Goal: Task Accomplishment & Management: Use online tool/utility

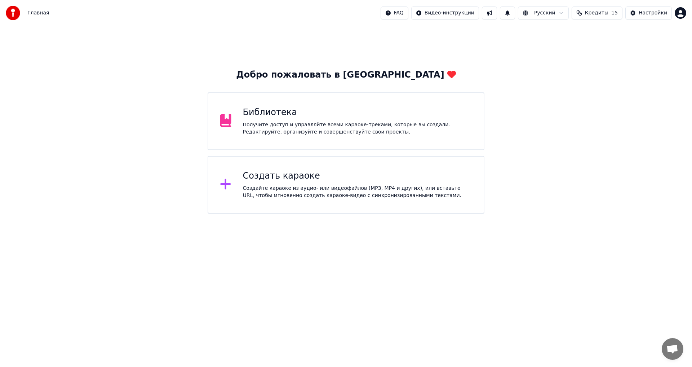
click at [321, 182] on div "Создать караоке Создайте караоке из аудио- или видеофайлов (MP3, MP4 и других),…" at bounding box center [358, 184] width 230 height 29
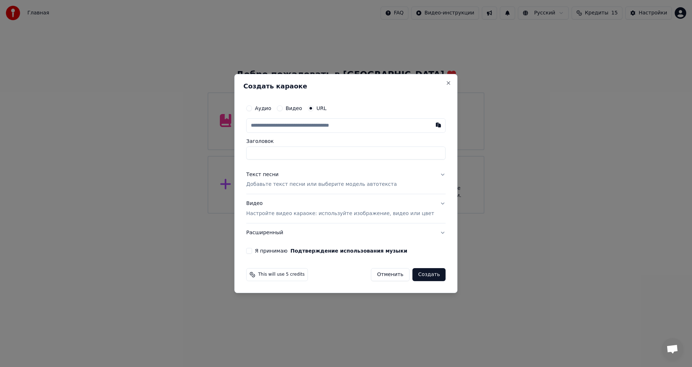
type input "**********"
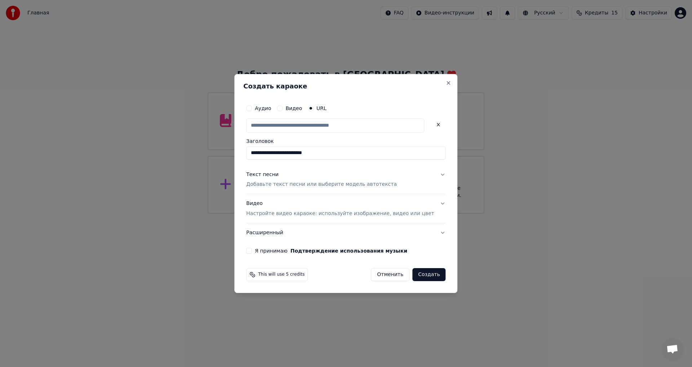
paste input "**********"
type input "**********"
click at [306, 179] on div "Текст песни Добавьте текст песни или выберите модель автотекста" at bounding box center [321, 179] width 151 height 17
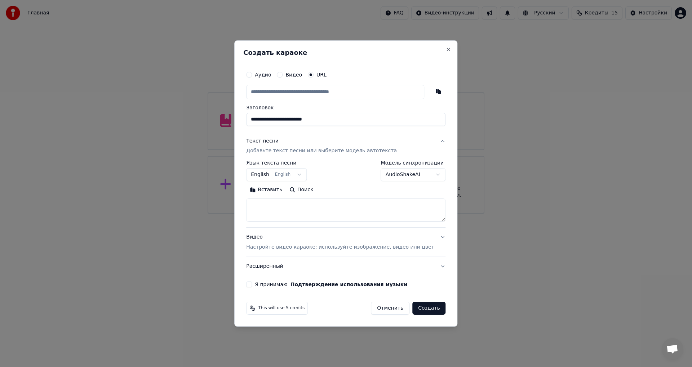
click at [300, 211] on textarea at bounding box center [345, 210] width 199 height 23
paste textarea "**********"
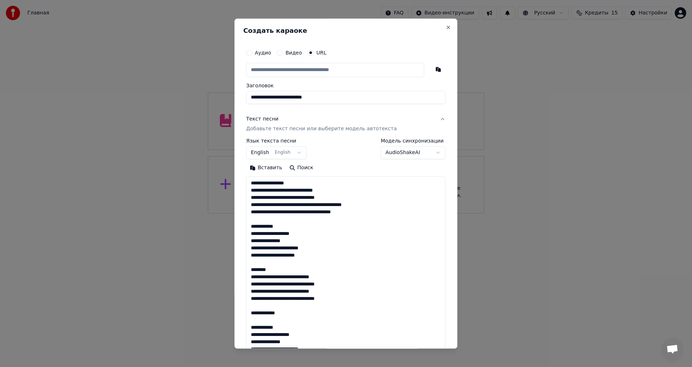
scroll to position [355, 0]
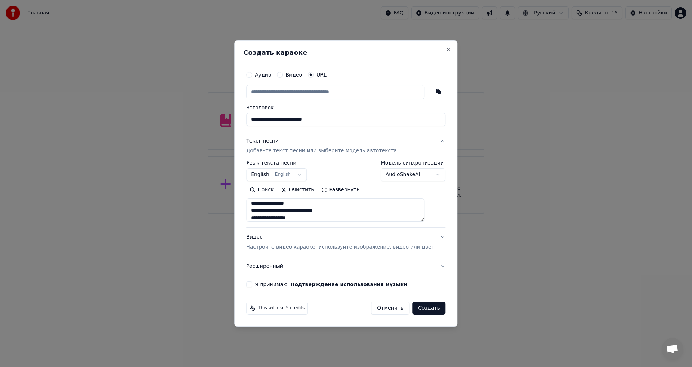
type textarea "**********"
click at [286, 244] on p "Настройте видео караоке: используйте изображение, видео или цвет" at bounding box center [340, 246] width 188 height 7
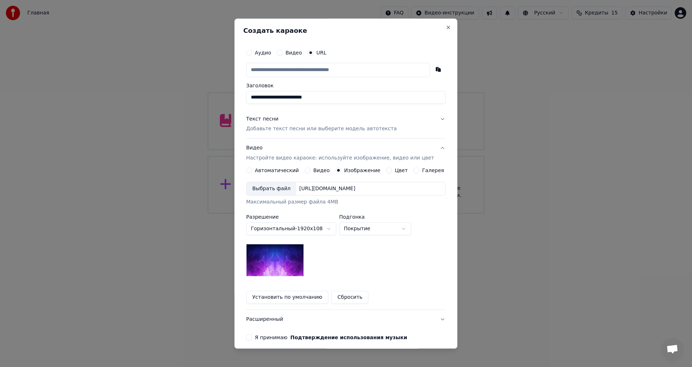
click at [272, 187] on div "Выбрать файл" at bounding box center [272, 188] width 50 height 13
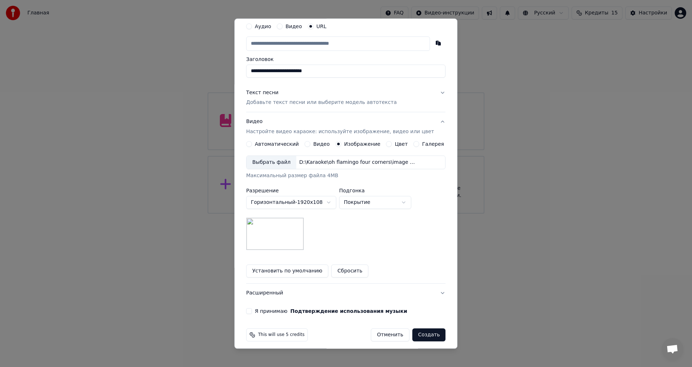
scroll to position [31, 0]
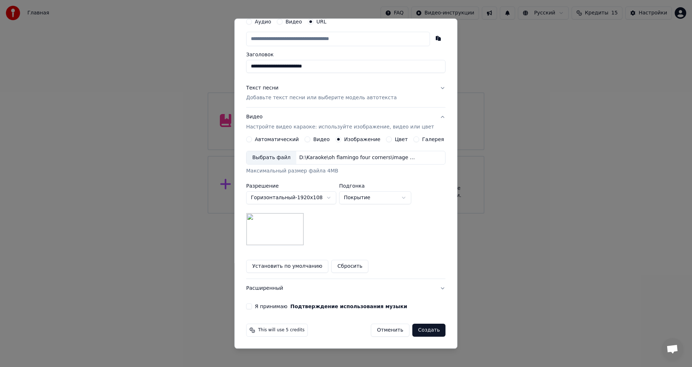
click at [273, 306] on label "Я принимаю Подтверждение использования музыки" at bounding box center [331, 306] width 152 height 5
click at [252, 306] on button "Я принимаю Подтверждение использования музыки" at bounding box center [249, 307] width 6 height 6
click at [275, 291] on button "Расширенный" at bounding box center [345, 288] width 199 height 19
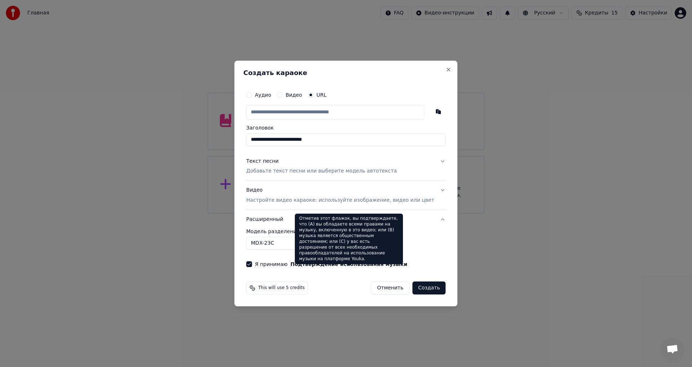
click at [311, 241] on div "Отметив этот флажок, вы подтверждаете, что (A) вы обладаете всеми правами на му…" at bounding box center [349, 238] width 108 height 50
click at [275, 213] on body "**********" at bounding box center [346, 106] width 692 height 213
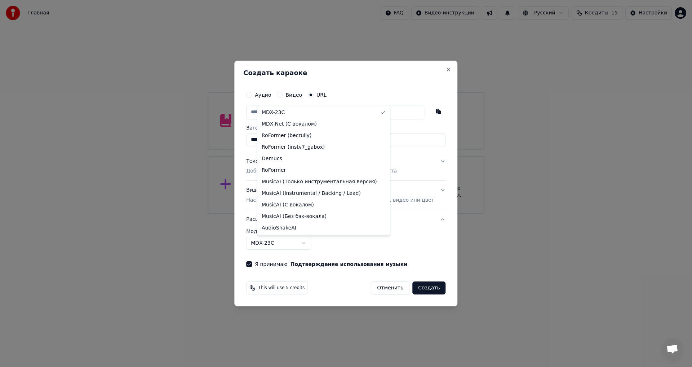
select select "**********"
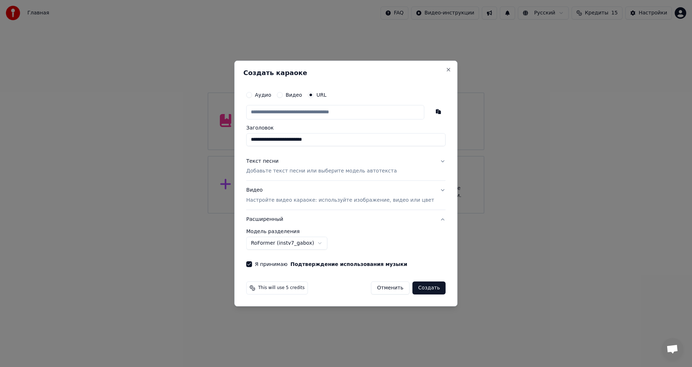
click at [326, 172] on p "Добавьте текст песни или выберите модель автотекста" at bounding box center [321, 171] width 151 height 7
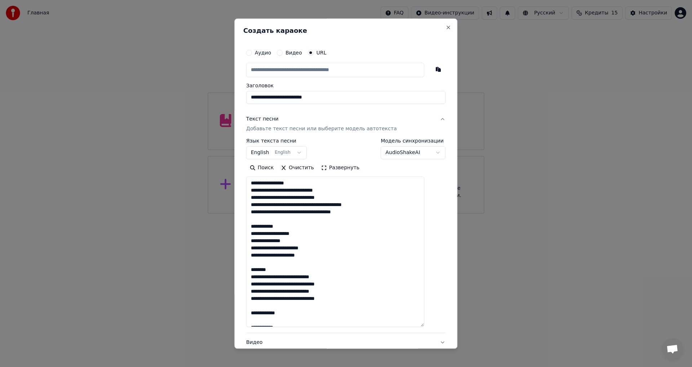
drag, startPoint x: 431, startPoint y: 220, endPoint x: 425, endPoint y: 314, distance: 94.6
click at [434, 324] on div "**********" at bounding box center [345, 219] width 205 height 353
drag, startPoint x: 289, startPoint y: 223, endPoint x: 258, endPoint y: 227, distance: 30.9
click at [258, 227] on textarea at bounding box center [335, 251] width 178 height 149
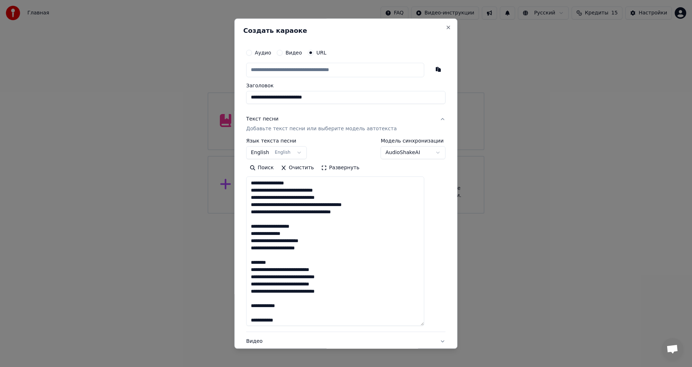
drag, startPoint x: 276, startPoint y: 262, endPoint x: 258, endPoint y: 263, distance: 18.1
click at [258, 263] on textarea at bounding box center [335, 251] width 178 height 149
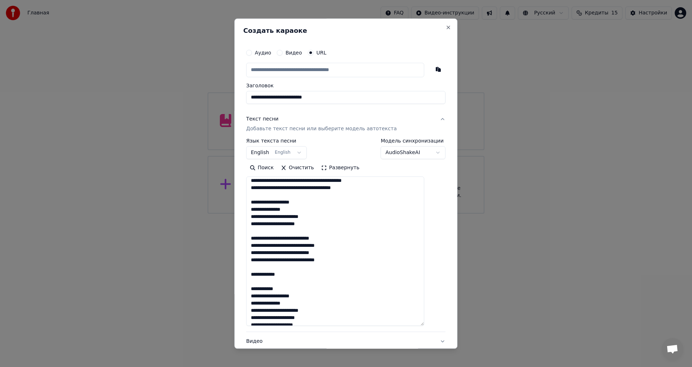
scroll to position [36, 0]
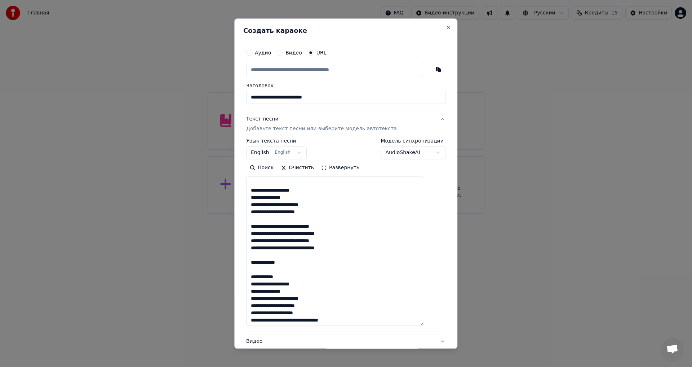
drag, startPoint x: 289, startPoint y: 262, endPoint x: 257, endPoint y: 263, distance: 31.7
click at [257, 263] on textarea at bounding box center [335, 251] width 178 height 149
click at [291, 267] on textarea at bounding box center [335, 251] width 178 height 149
drag, startPoint x: 291, startPoint y: 270, endPoint x: 258, endPoint y: 269, distance: 33.2
click at [258, 269] on textarea at bounding box center [335, 251] width 178 height 149
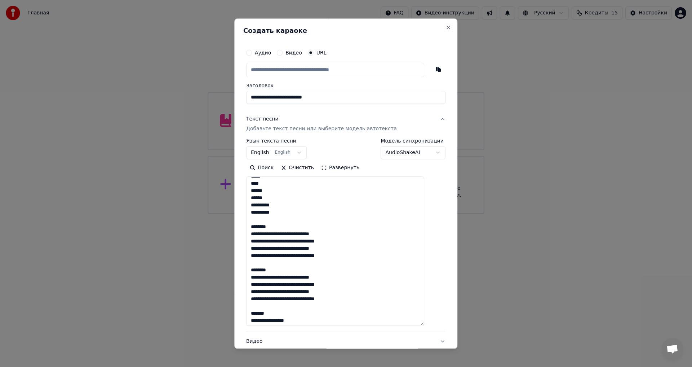
scroll to position [180, 0]
drag, startPoint x: 280, startPoint y: 227, endPoint x: 258, endPoint y: 228, distance: 21.6
click at [258, 228] on textarea "**********" at bounding box center [335, 251] width 178 height 149
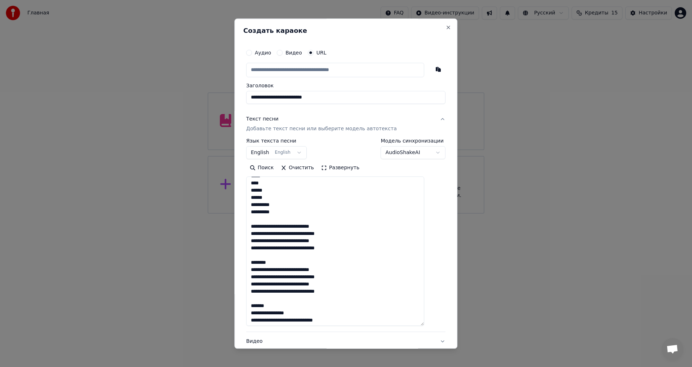
drag, startPoint x: 271, startPoint y: 264, endPoint x: 259, endPoint y: 263, distance: 11.5
click at [259, 263] on textarea "**********" at bounding box center [335, 251] width 178 height 149
drag, startPoint x: 276, startPoint y: 299, endPoint x: 257, endPoint y: 300, distance: 18.4
click at [257, 300] on textarea "**********" at bounding box center [335, 251] width 178 height 149
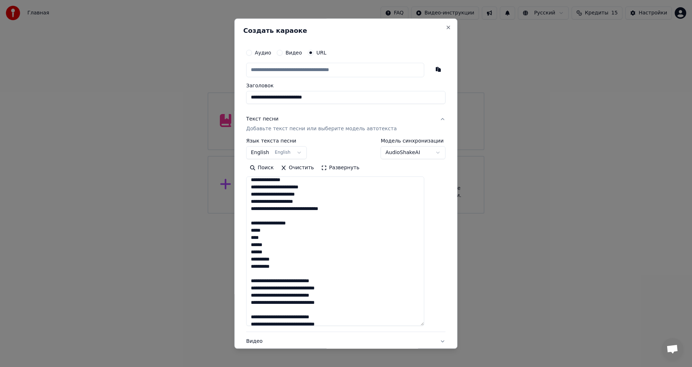
scroll to position [138, 0]
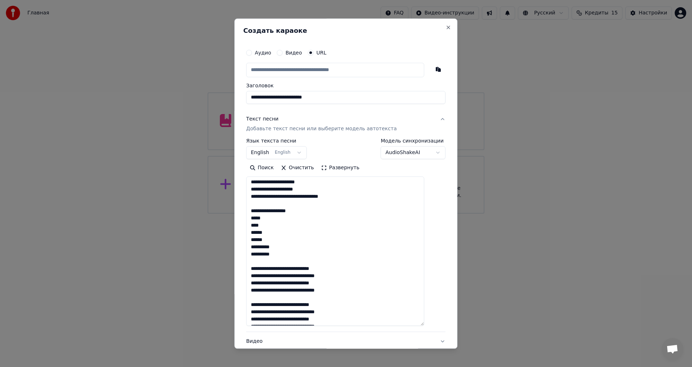
drag, startPoint x: 292, startPoint y: 259, endPoint x: 257, endPoint y: 212, distance: 58.5
click at [257, 212] on textarea "**********" at bounding box center [335, 251] width 178 height 149
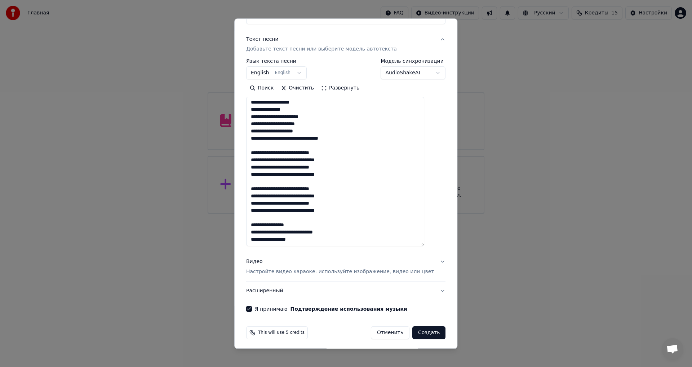
scroll to position [82, 0]
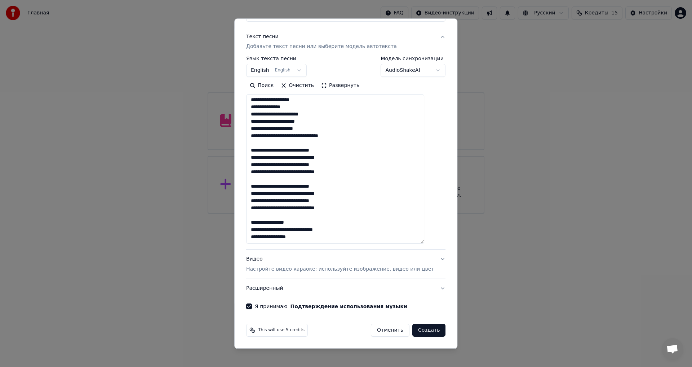
type textarea "**********"
click at [417, 330] on button "Создать" at bounding box center [428, 330] width 33 height 13
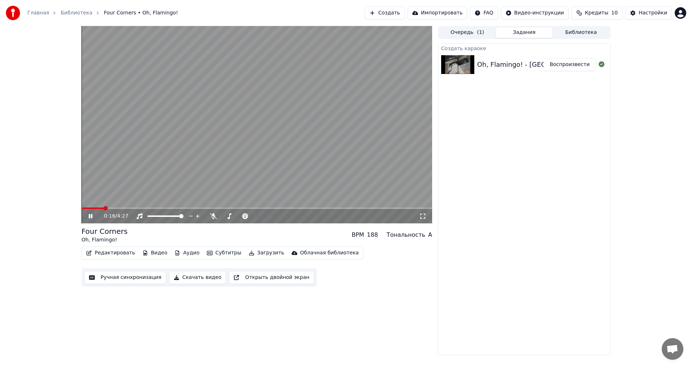
click at [274, 140] on video at bounding box center [256, 124] width 351 height 197
click at [404, 12] on button "Создать" at bounding box center [385, 12] width 40 height 13
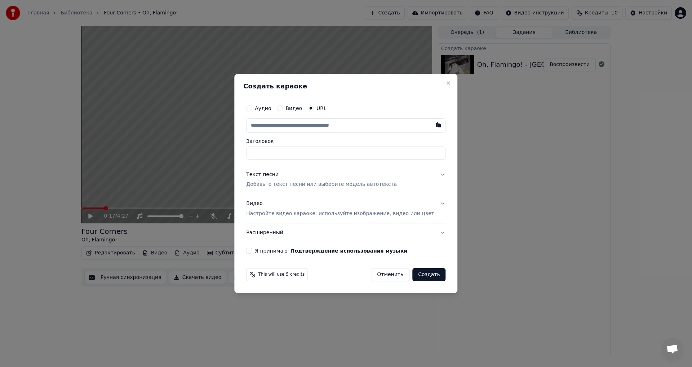
paste input "**********"
type input "**********"
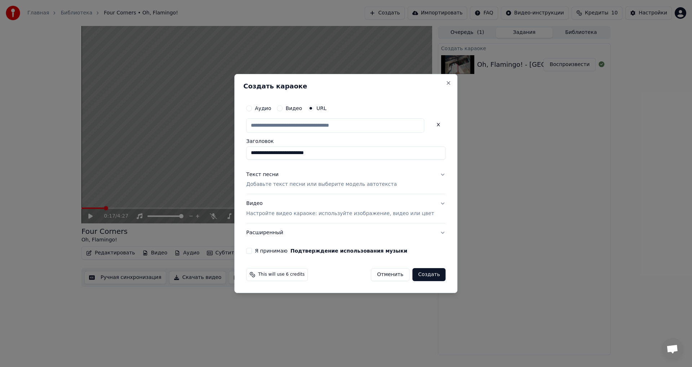
scroll to position [0, 0]
click at [306, 186] on p "Добавьте текст песни или выберите модель автотекста" at bounding box center [321, 184] width 151 height 7
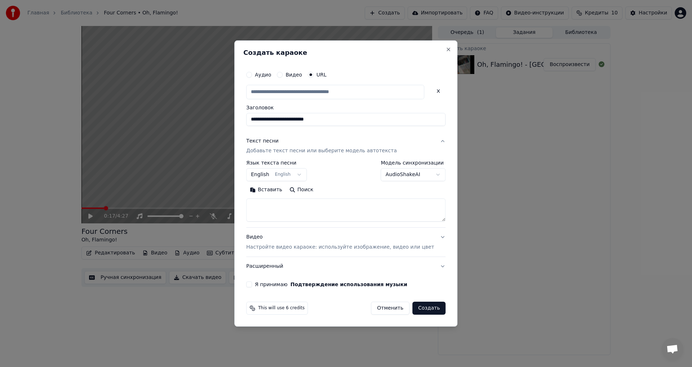
type input "**********"
click at [300, 208] on textarea at bounding box center [345, 210] width 199 height 23
paste textarea "**********"
type textarea "**********"
click at [289, 242] on div "Видео Настройте видео караоке: используйте изображение, видео или цвет" at bounding box center [340, 242] width 188 height 17
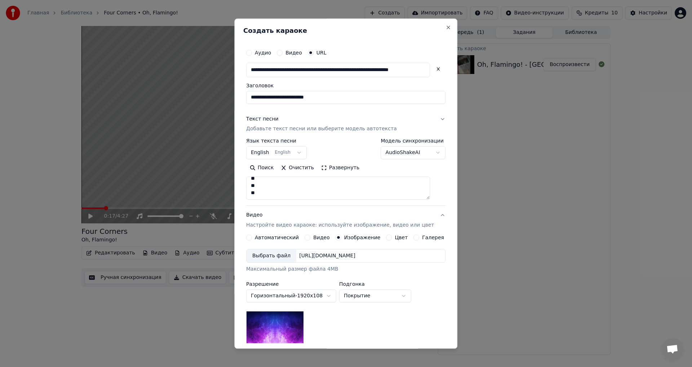
scroll to position [293, 0]
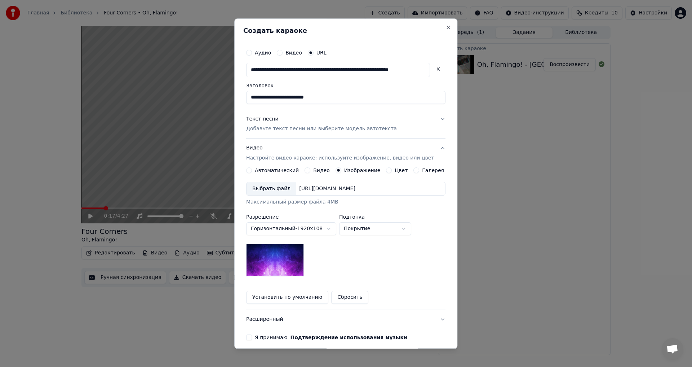
click at [269, 187] on div "Выбрать файл" at bounding box center [272, 188] width 50 height 13
click at [339, 258] on div "**********" at bounding box center [345, 229] width 199 height 94
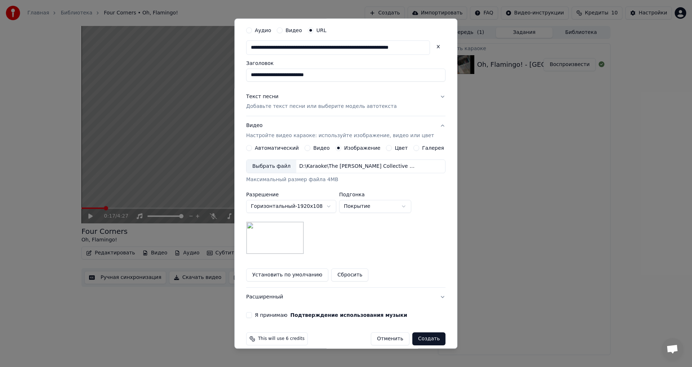
scroll to position [31, 0]
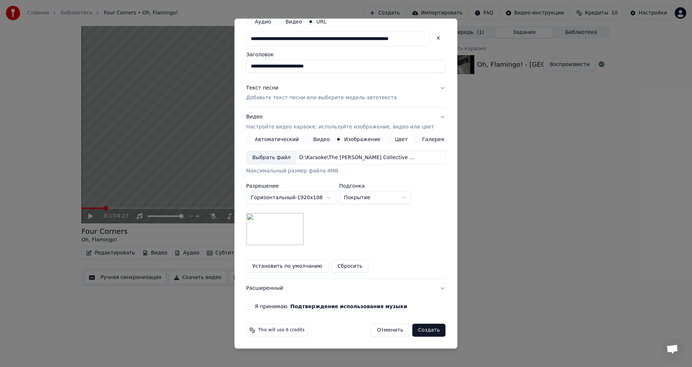
click at [266, 309] on label "Я принимаю Подтверждение использования музыки" at bounding box center [331, 306] width 152 height 5
click at [252, 309] on button "Я принимаю Подтверждение использования музыки" at bounding box center [249, 307] width 6 height 6
click at [275, 293] on button "Расширенный" at bounding box center [345, 288] width 199 height 19
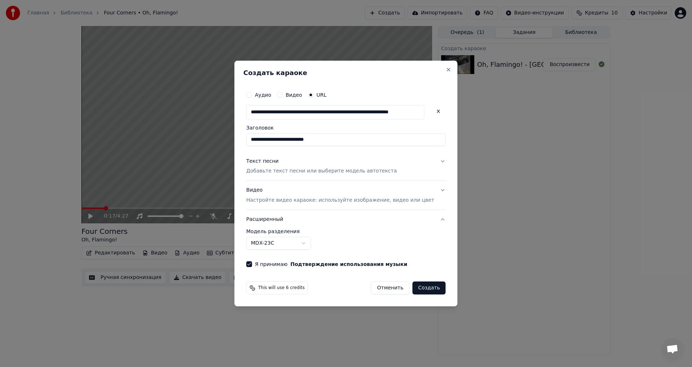
click at [305, 241] on body "**********" at bounding box center [346, 183] width 692 height 367
click at [358, 246] on div "**********" at bounding box center [345, 239] width 199 height 21
click at [421, 288] on button "Создать" at bounding box center [428, 287] width 33 height 13
select select "******"
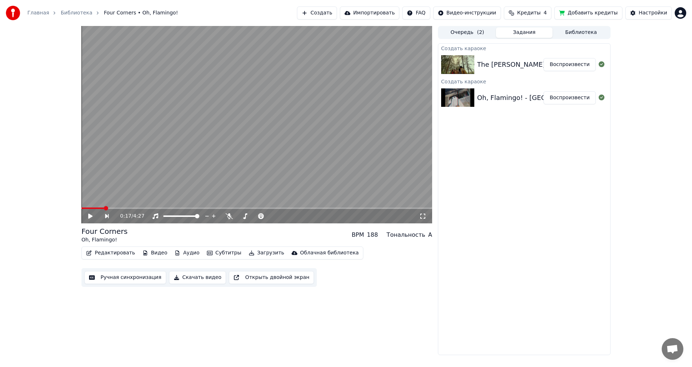
click at [337, 12] on button "Создать" at bounding box center [317, 12] width 40 height 13
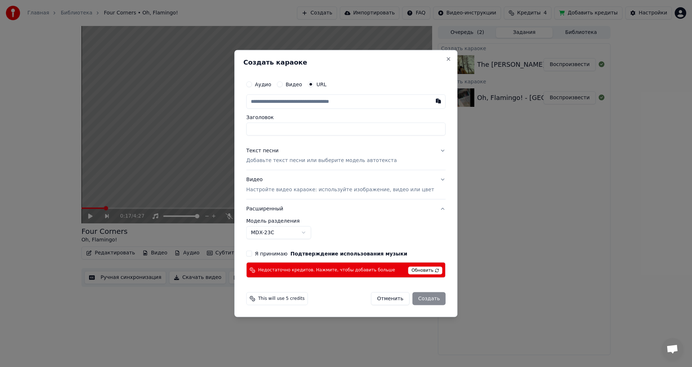
type input "**********"
click at [319, 116] on label "Заголовок" at bounding box center [345, 116] width 199 height 5
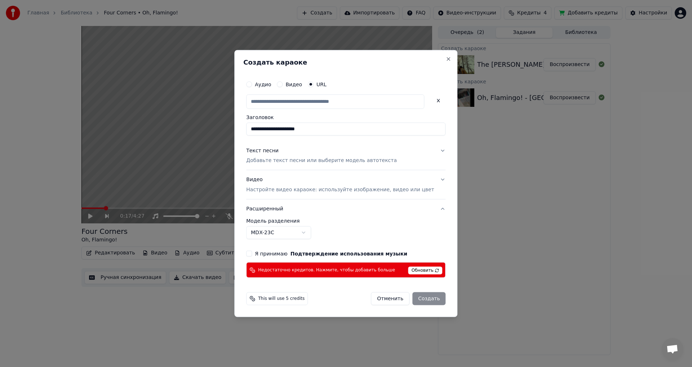
click at [319, 122] on input "**********" at bounding box center [345, 128] width 199 height 13
click at [322, 112] on div "**********" at bounding box center [345, 106] width 199 height 58
click at [327, 100] on input "text" at bounding box center [335, 101] width 178 height 14
paste input "**********"
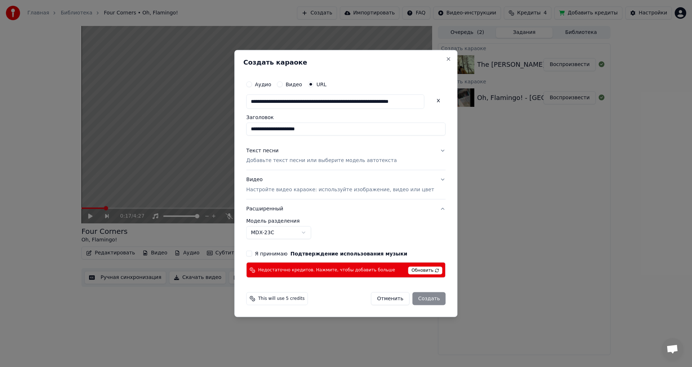
scroll to position [0, 24]
type input "**********"
click at [321, 106] on input "text" at bounding box center [335, 101] width 178 height 14
paste input "**********"
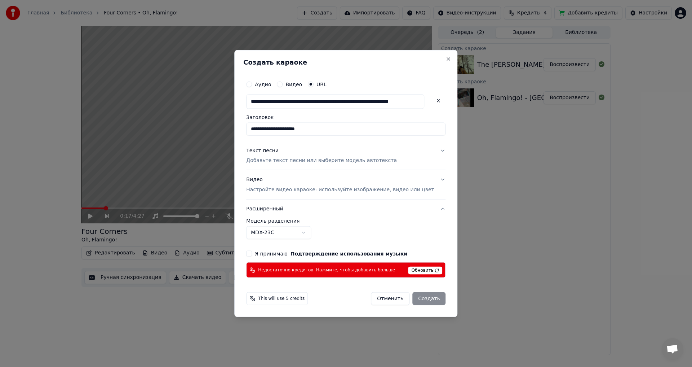
scroll to position [0, 19]
type input "**********"
click at [318, 114] on div "**********" at bounding box center [345, 106] width 199 height 58
click at [320, 102] on input "text" at bounding box center [335, 101] width 178 height 14
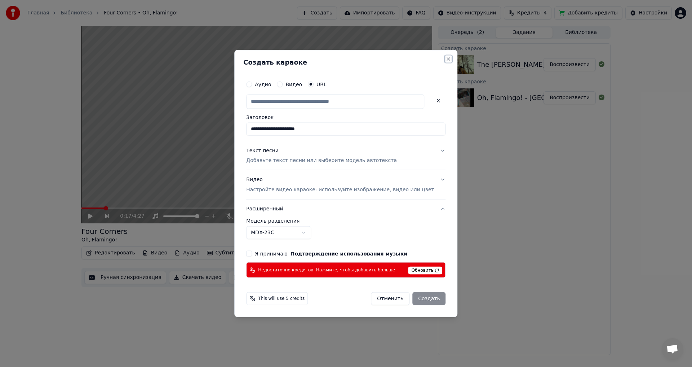
click at [446, 59] on button "Close" at bounding box center [449, 59] width 6 height 6
type input "**********"
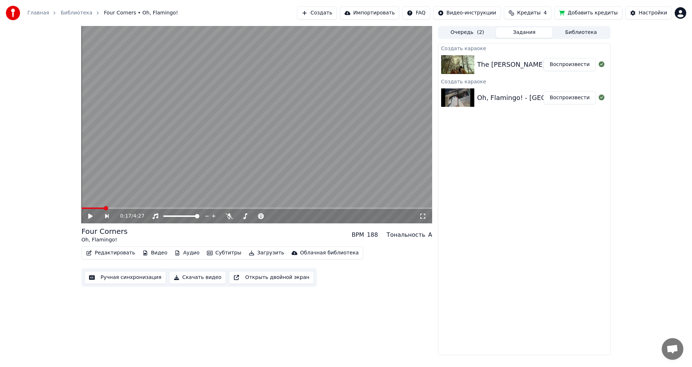
click at [337, 12] on button "Создать" at bounding box center [317, 12] width 40 height 13
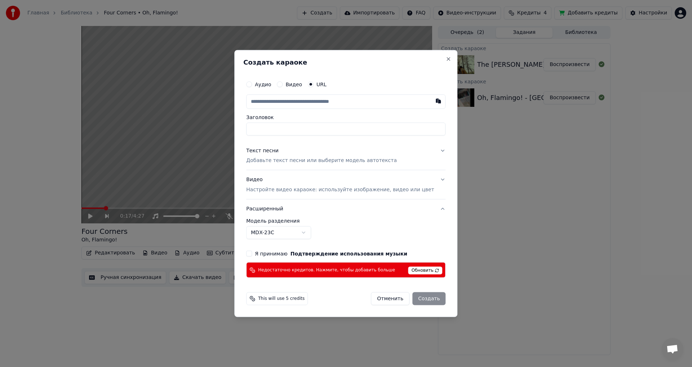
type input "**********"
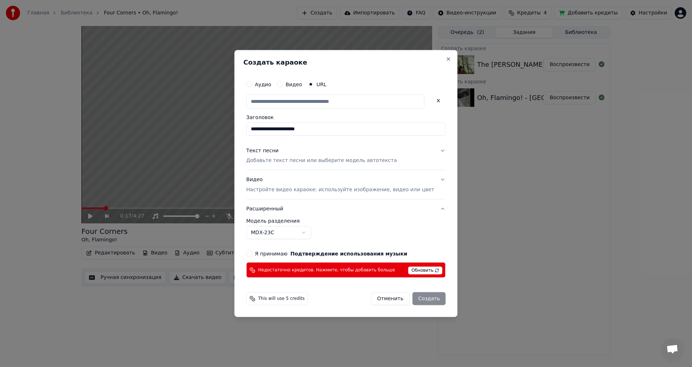
click at [289, 98] on input "text" at bounding box center [335, 101] width 178 height 14
paste input "**********"
type input "**********"
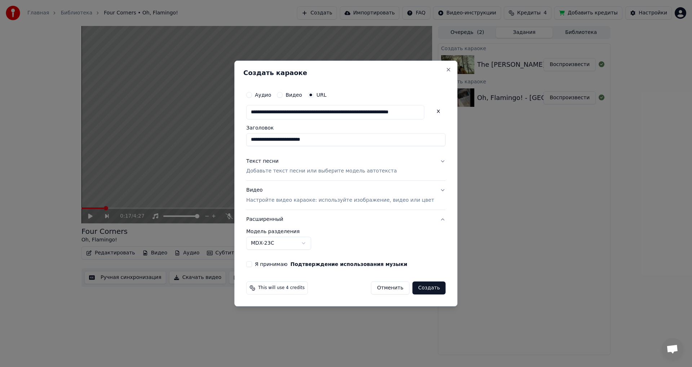
type input "**********"
click at [279, 163] on div "Текст песни" at bounding box center [262, 161] width 32 height 7
type input "**********"
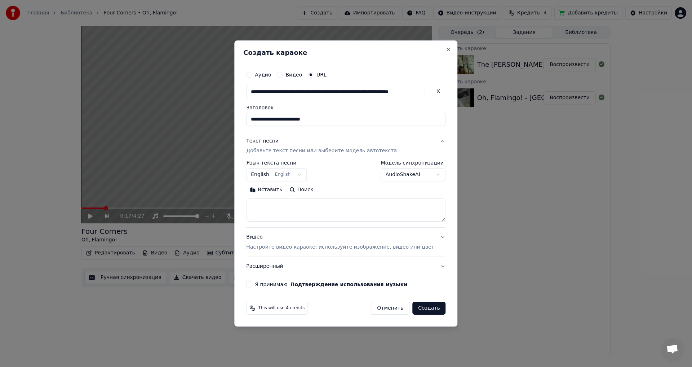
click at [292, 206] on textarea at bounding box center [345, 210] width 199 height 23
paste textarea "**********"
type textarea "**********"
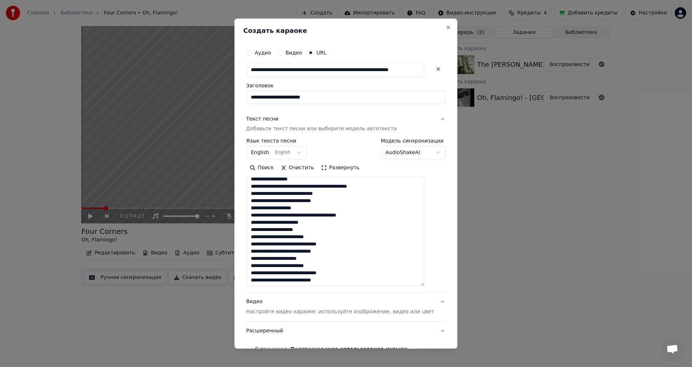
drag, startPoint x: 431, startPoint y: 218, endPoint x: 430, endPoint y: 291, distance: 72.8
click at [424, 286] on textarea at bounding box center [335, 232] width 178 height 110
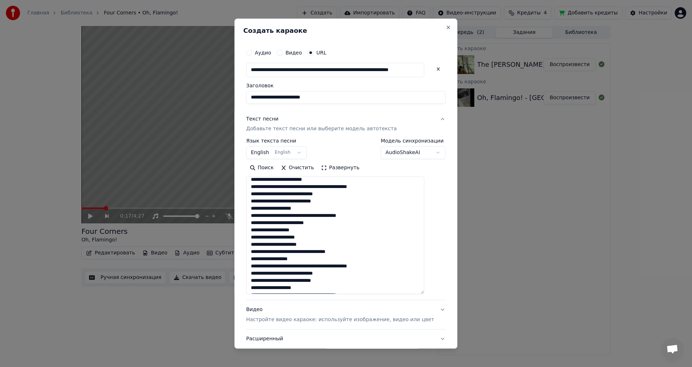
scroll to position [0, 0]
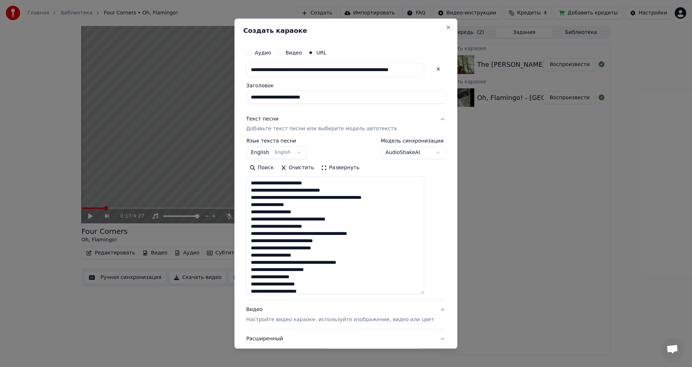
click at [286, 314] on div "Видео Настройте видео караоке: используйте изображение, видео или цвет" at bounding box center [340, 314] width 188 height 17
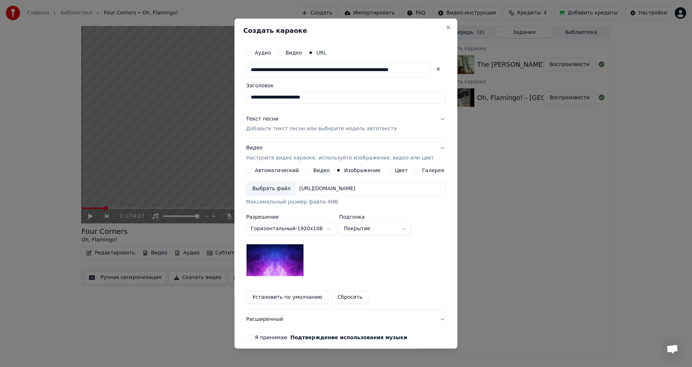
click at [265, 188] on div "Выбрать файл" at bounding box center [272, 188] width 50 height 13
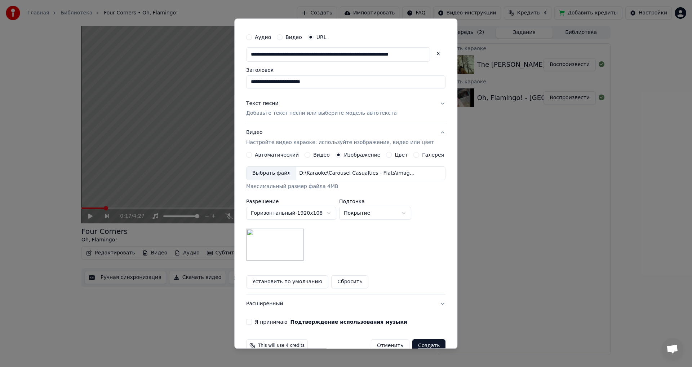
scroll to position [31, 0]
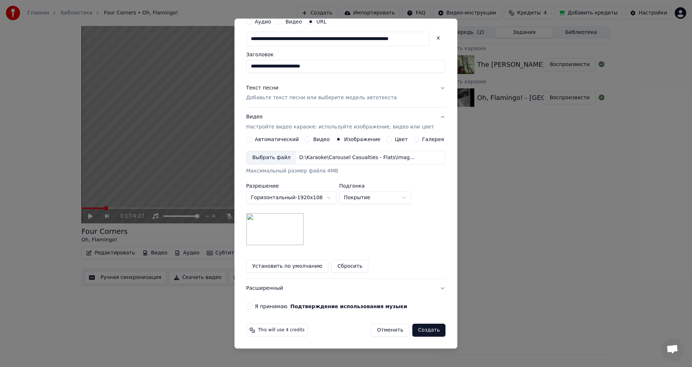
click at [266, 307] on label "Я принимаю Подтверждение использования музыки" at bounding box center [331, 306] width 152 height 5
click at [252, 307] on button "Я принимаю Подтверждение использования музыки" at bounding box center [249, 307] width 6 height 6
click at [279, 291] on button "Расширенный" at bounding box center [345, 288] width 199 height 19
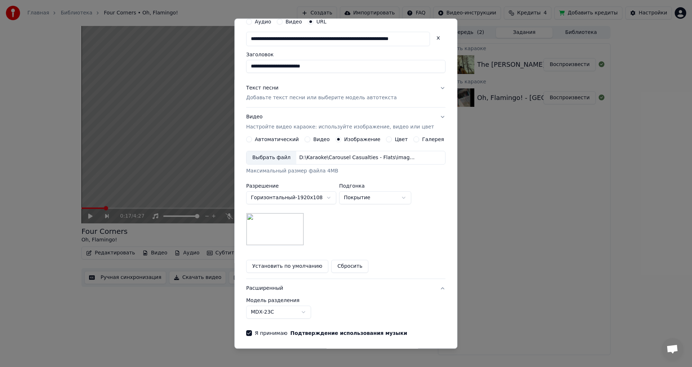
scroll to position [0, 0]
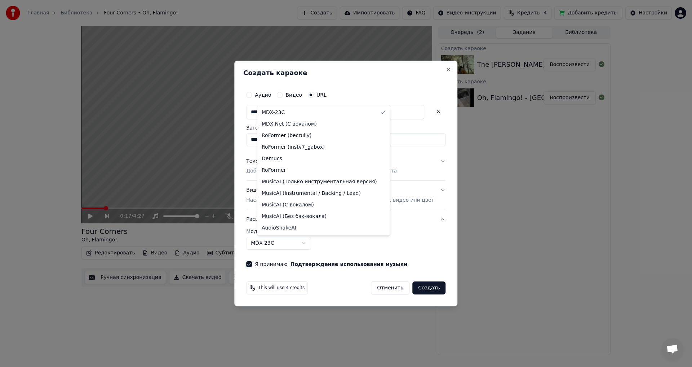
click at [306, 244] on body "**********" at bounding box center [346, 183] width 692 height 367
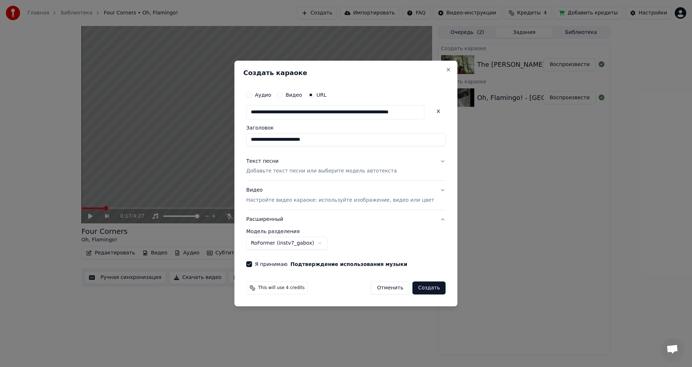
click at [422, 290] on button "Создать" at bounding box center [428, 287] width 33 height 13
select select "******"
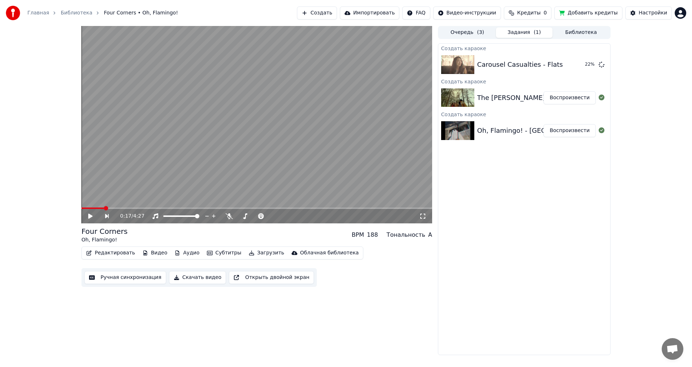
click at [330, 274] on div "Редактировать Видео Аудио Субтитры Загрузить Облачная библиотека Ручная синхрон…" at bounding box center [256, 266] width 351 height 40
click at [455, 28] on button "Очередь ( 3 )" at bounding box center [467, 32] width 57 height 10
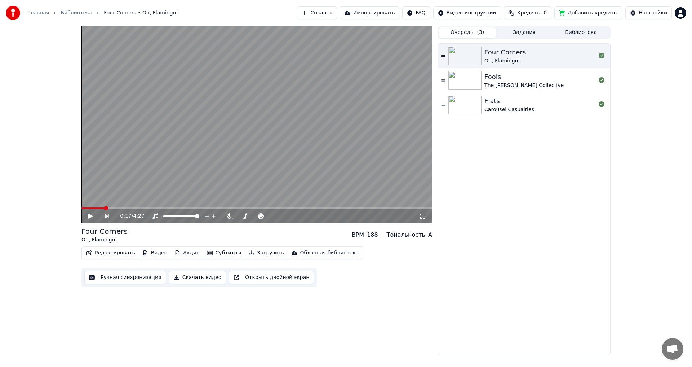
click at [497, 129] on div "Four Corners Oh, Flamingo! Fools The [PERSON_NAME] Collective Flats Carousel Ca…" at bounding box center [524, 199] width 172 height 311
click at [524, 132] on div "Four Corners Oh, Flamingo! Fools The [PERSON_NAME] Collective Flats Carousel Ca…" at bounding box center [524, 199] width 172 height 311
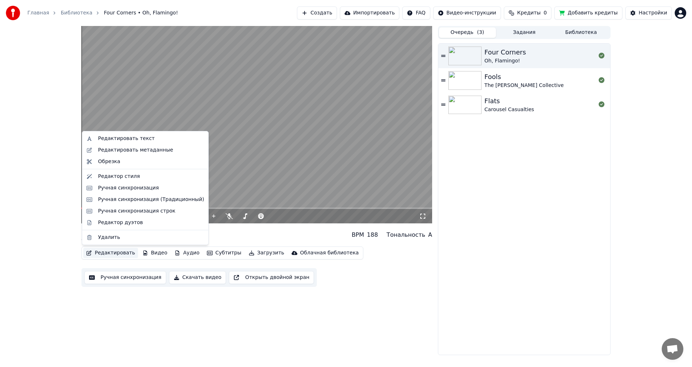
click at [115, 253] on button "Редактировать" at bounding box center [110, 253] width 55 height 10
click at [434, 245] on div "0:17 / 4:27 Four Corners Oh, Flamingo! BPM 188 Тональность A Редактировать Виде…" at bounding box center [346, 190] width 541 height 329
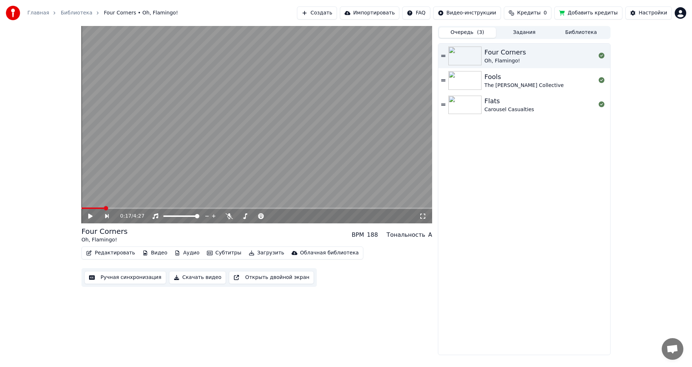
click at [106, 251] on button "Редактировать" at bounding box center [110, 253] width 55 height 10
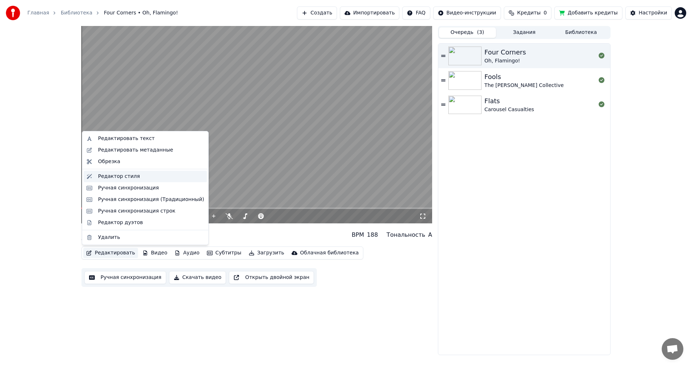
click at [126, 178] on div "Редактор стиля" at bounding box center [119, 176] width 42 height 7
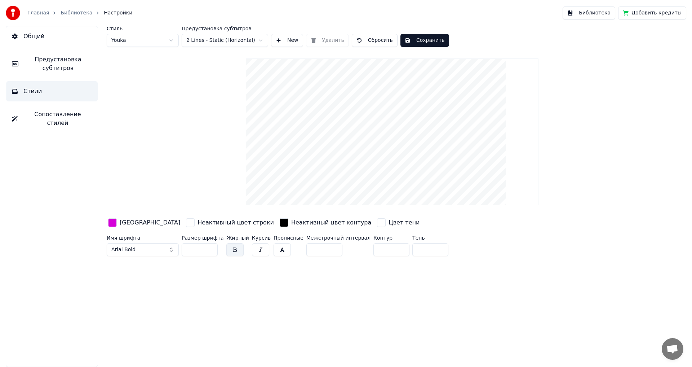
click at [248, 39] on html "Главная Библиотека Настройки Библиотека Добавить кредиты Общий Предустановка су…" at bounding box center [346, 183] width 692 height 367
click at [149, 94] on html "Главная Библиотека Настройки Библиотека Добавить кредиты Общий Предустановка су…" at bounding box center [346, 183] width 692 height 367
click at [67, 115] on span "Сопоставление стилей" at bounding box center [57, 118] width 68 height 17
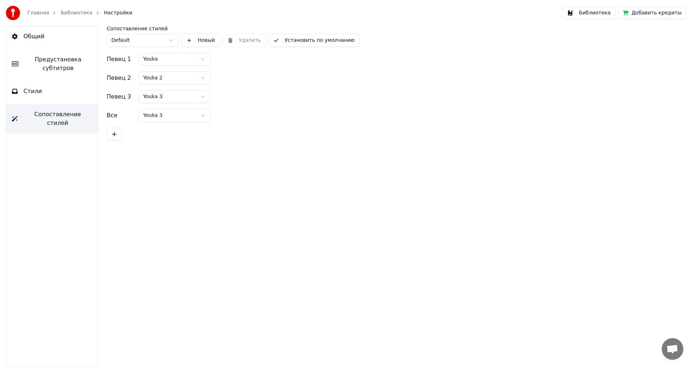
click at [71, 63] on span "Предустановка субтитров" at bounding box center [58, 63] width 68 height 17
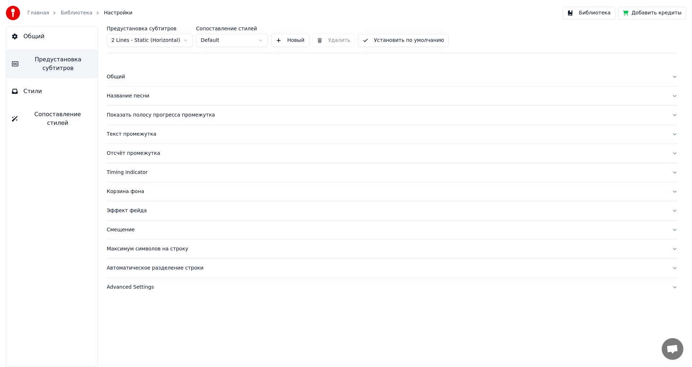
click at [160, 79] on div "Общий" at bounding box center [386, 76] width 559 height 7
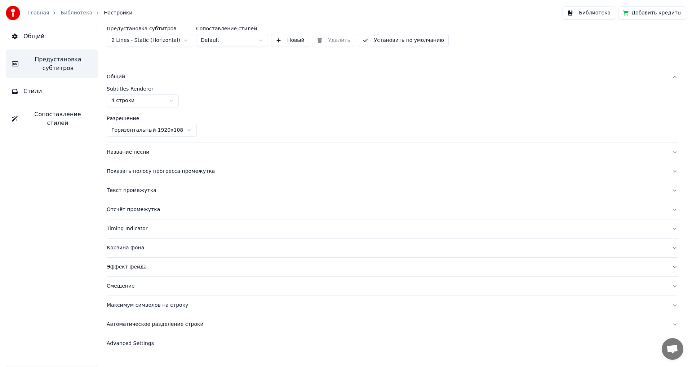
click at [157, 97] on html "Главная Библиотека Настройки Библиотека Добавить кредиты Общий Предустановка су…" at bounding box center [346, 183] width 692 height 367
click at [123, 79] on html "Главная Библиотека Настройки Библиотека Добавить кредиты Общий Предустановка су…" at bounding box center [346, 183] width 692 height 367
click at [125, 78] on div "Общий" at bounding box center [386, 76] width 559 height 7
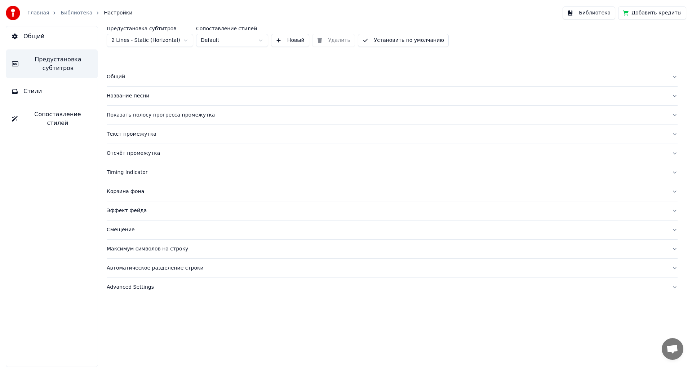
click at [162, 137] on div "Текст промежутка" at bounding box center [386, 133] width 559 height 7
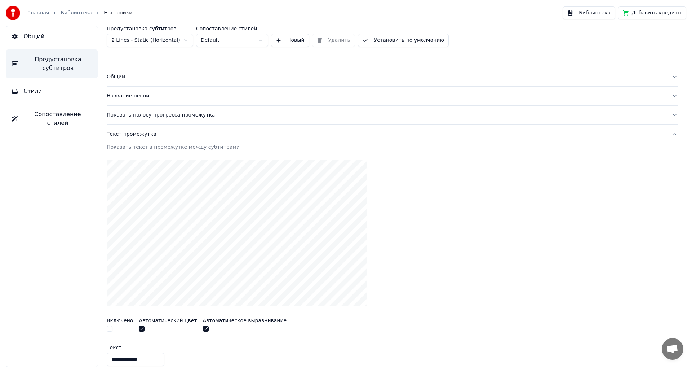
click at [153, 134] on div "Текст промежутка" at bounding box center [386, 133] width 559 height 7
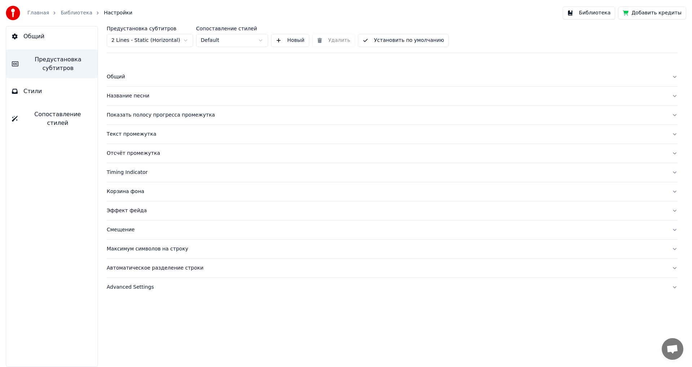
click at [180, 115] on div "Показать полосу прогресса промежутка" at bounding box center [386, 114] width 559 height 7
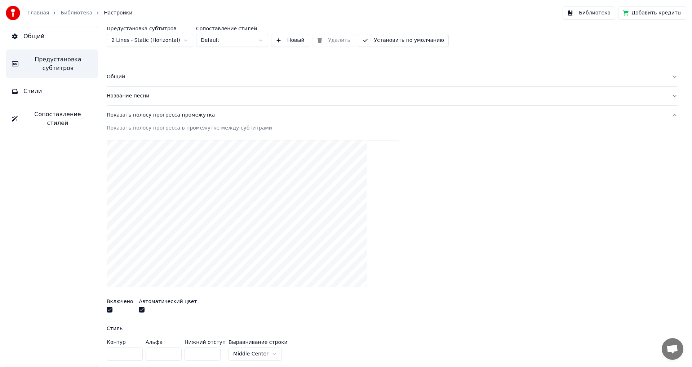
click at [178, 117] on div "Показать полосу прогресса промежутка" at bounding box center [386, 114] width 559 height 7
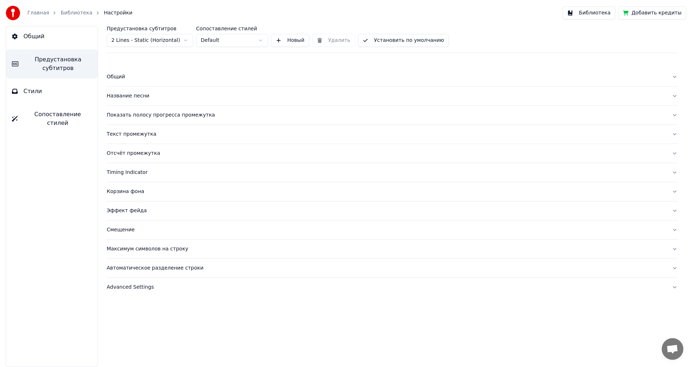
click at [144, 211] on div "Эффект фейда" at bounding box center [386, 210] width 559 height 7
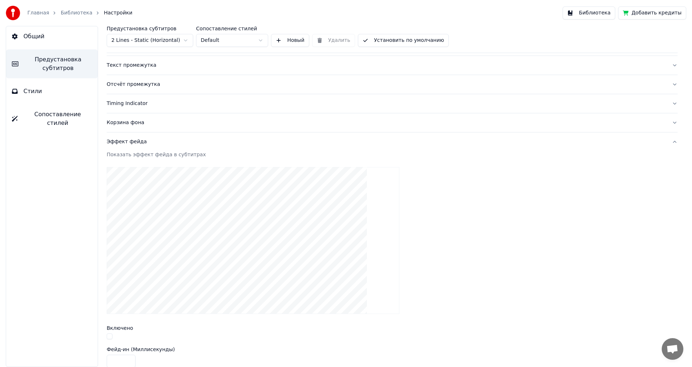
scroll to position [72, 0]
click at [138, 136] on div "Эффект фейда" at bounding box center [386, 138] width 559 height 7
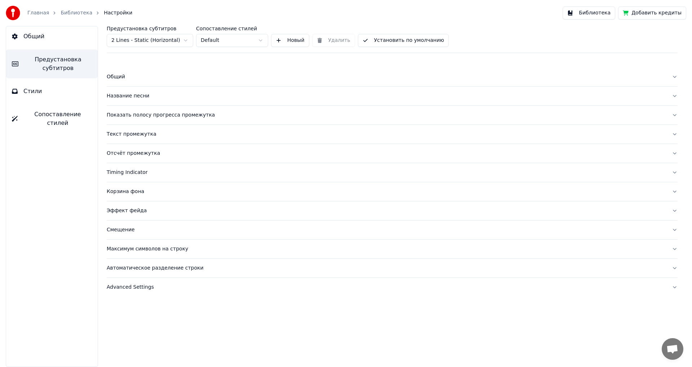
click at [150, 228] on div "Смещение" at bounding box center [386, 229] width 559 height 7
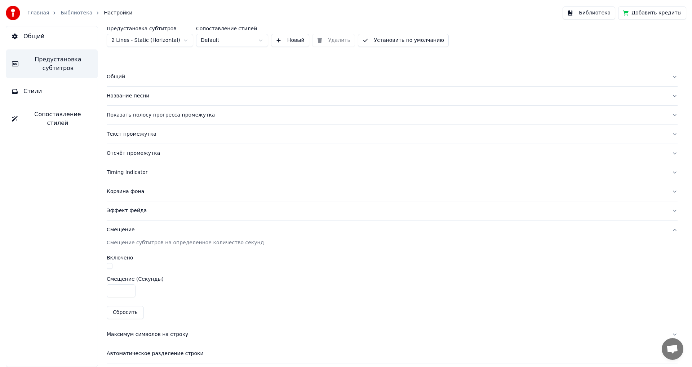
click at [139, 228] on div "Смещение" at bounding box center [386, 229] width 559 height 7
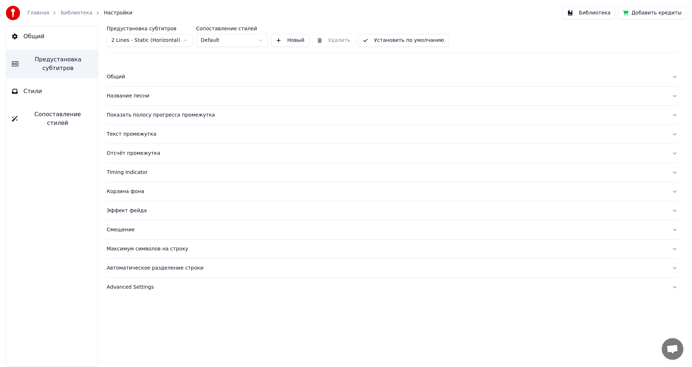
click at [171, 286] on div "Advanced Settings" at bounding box center [386, 286] width 559 height 7
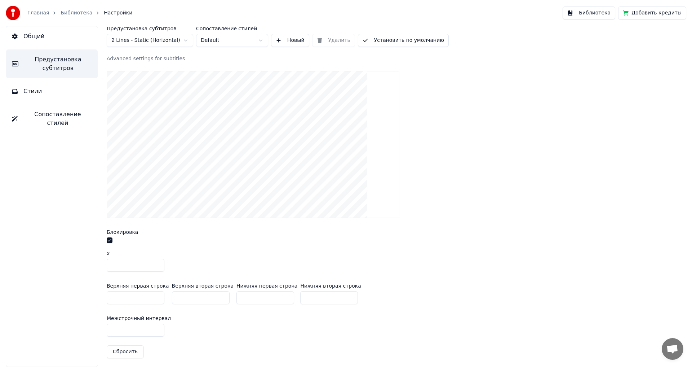
scroll to position [244, 0]
click at [47, 35] on button "Общий" at bounding box center [52, 36] width 92 height 20
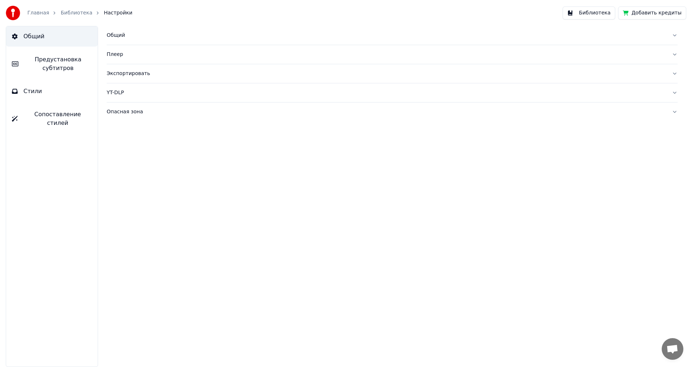
click at [153, 114] on div "Опасная зона" at bounding box center [386, 111] width 559 height 7
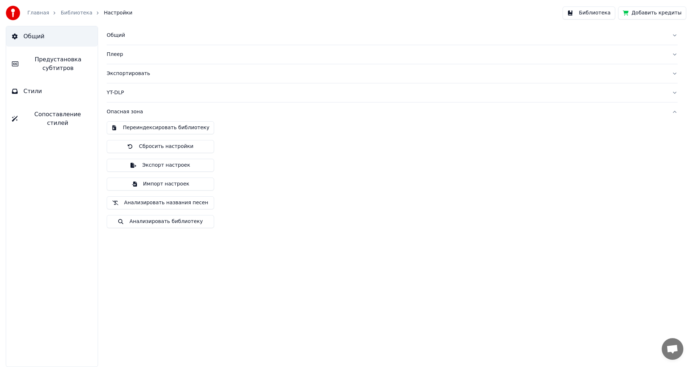
click at [145, 111] on div "Опасная зона" at bounding box center [386, 111] width 559 height 7
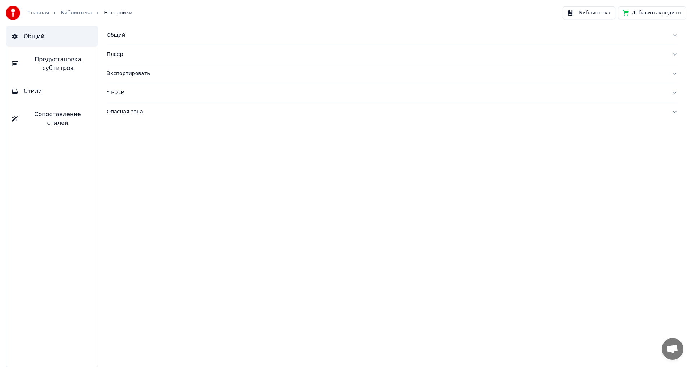
click at [139, 92] on div "YT-DLP" at bounding box center [386, 92] width 559 height 7
click at [150, 71] on div "Экспортировать" at bounding box center [386, 73] width 559 height 7
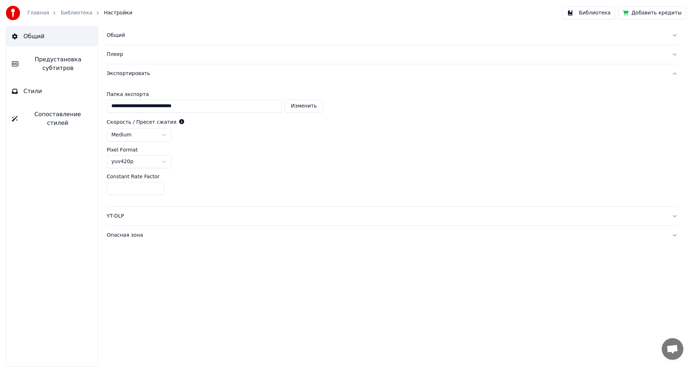
click at [149, 71] on div "Экспортировать" at bounding box center [386, 73] width 559 height 7
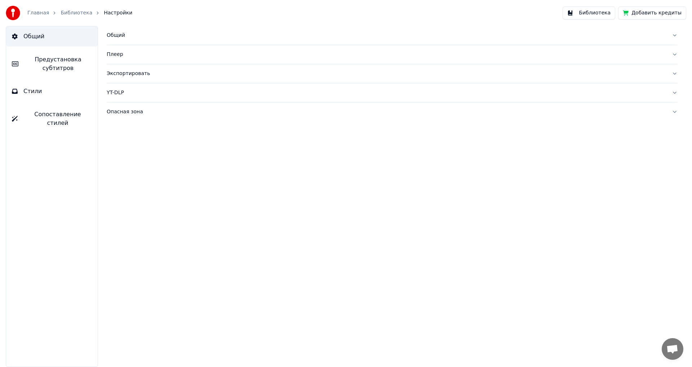
click at [119, 53] on div "Плеер" at bounding box center [386, 54] width 559 height 7
click at [122, 53] on div "Плеер" at bounding box center [386, 54] width 559 height 7
click at [129, 41] on button "Общий" at bounding box center [392, 35] width 571 height 19
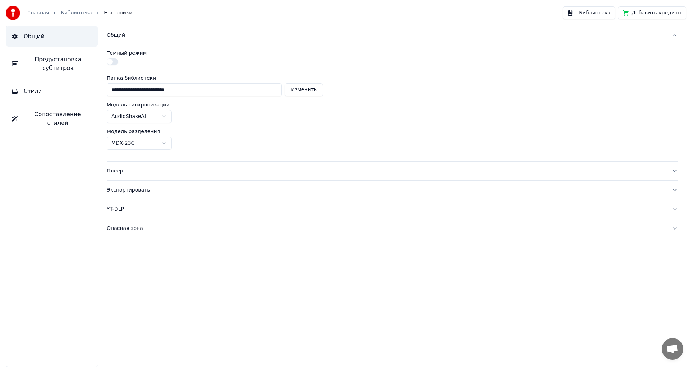
click at [129, 41] on button "Общий" at bounding box center [392, 35] width 571 height 19
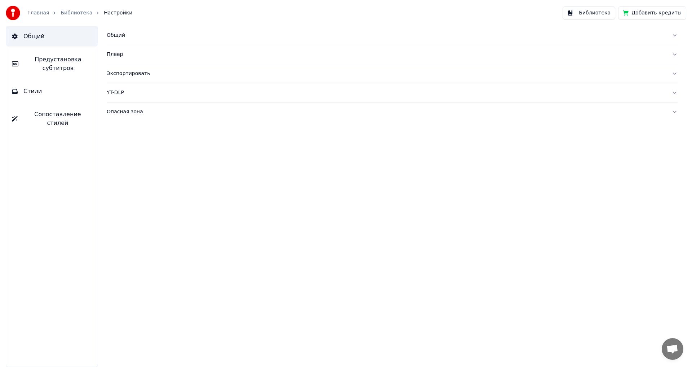
click at [68, 98] on button "Стили" at bounding box center [52, 91] width 92 height 20
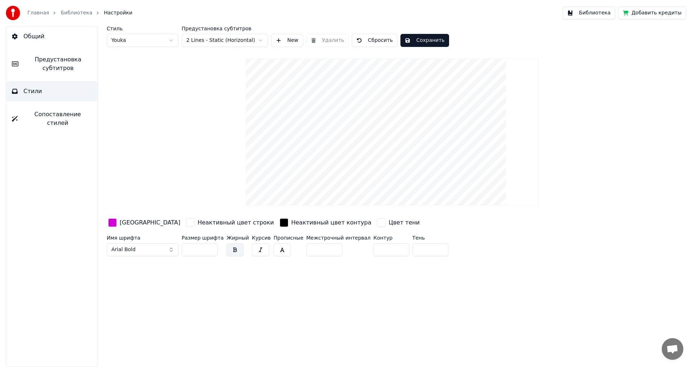
click at [68, 112] on span "Сопоставление стилей" at bounding box center [57, 118] width 68 height 17
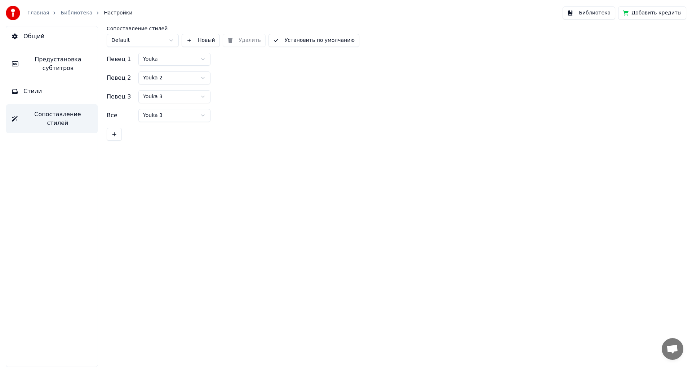
click at [69, 38] on button "Общий" at bounding box center [52, 36] width 92 height 20
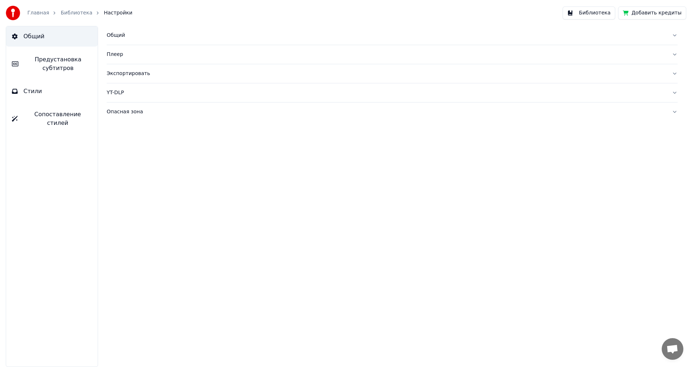
click at [74, 13] on link "Библиотека" at bounding box center [77, 12] width 32 height 7
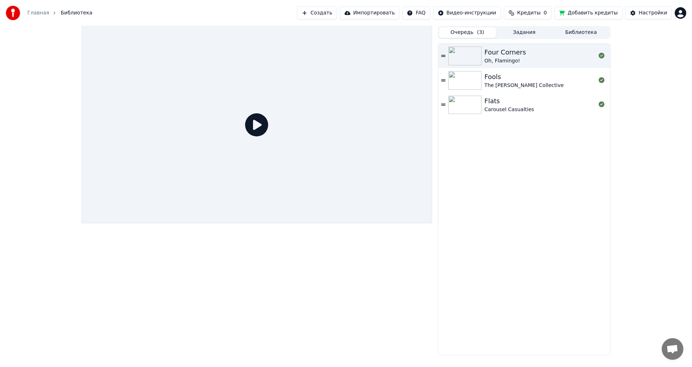
click at [515, 106] on div "Carousel Casualties" at bounding box center [509, 109] width 50 height 7
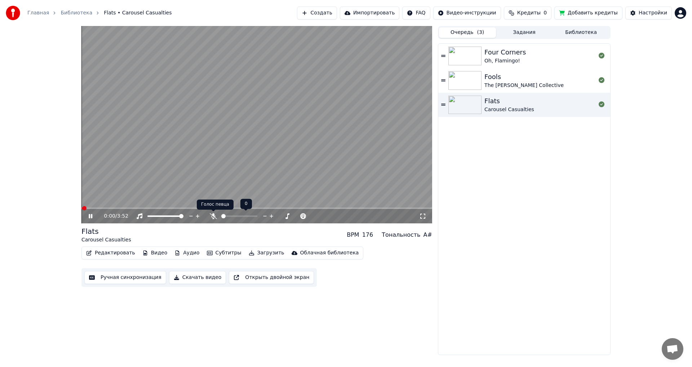
click at [212, 216] on icon at bounding box center [213, 216] width 7 height 6
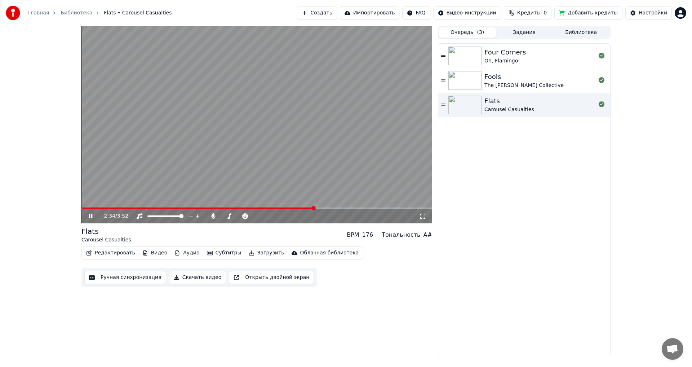
click at [331, 208] on span at bounding box center [256, 207] width 351 height 1
click at [528, 78] on div "Fools" at bounding box center [523, 77] width 79 height 10
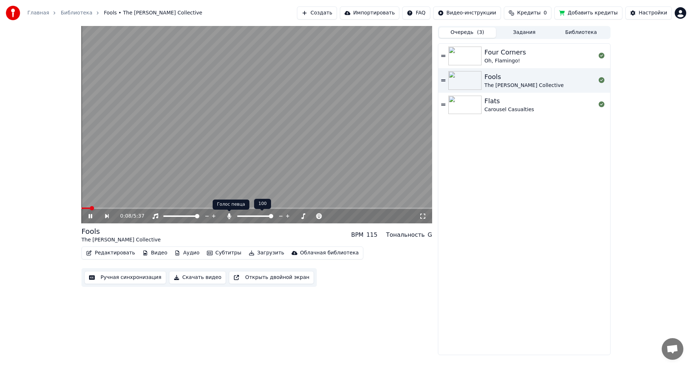
click at [230, 218] on icon at bounding box center [229, 216] width 4 height 6
click at [231, 218] on icon at bounding box center [229, 216] width 7 height 6
click at [127, 277] on button "Ручная синхронизация" at bounding box center [125, 277] width 82 height 13
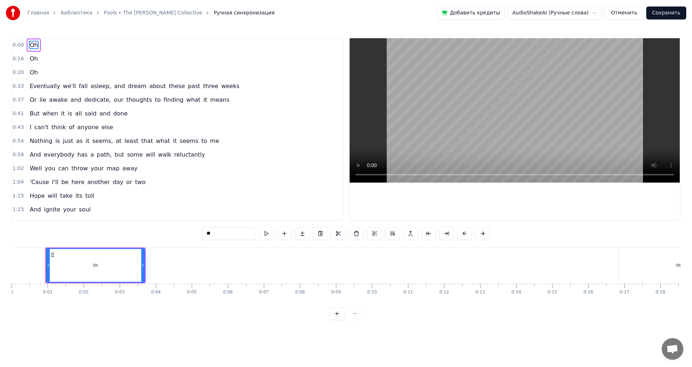
click at [95, 266] on div "Oh" at bounding box center [95, 264] width 5 height 5
click at [53, 256] on circle at bounding box center [53, 256] width 0 height 0
click at [98, 265] on div "Oh" at bounding box center [95, 265] width 97 height 33
click at [82, 263] on div "Oh" at bounding box center [95, 265] width 97 height 33
click at [103, 266] on div "Oh" at bounding box center [95, 265] width 97 height 33
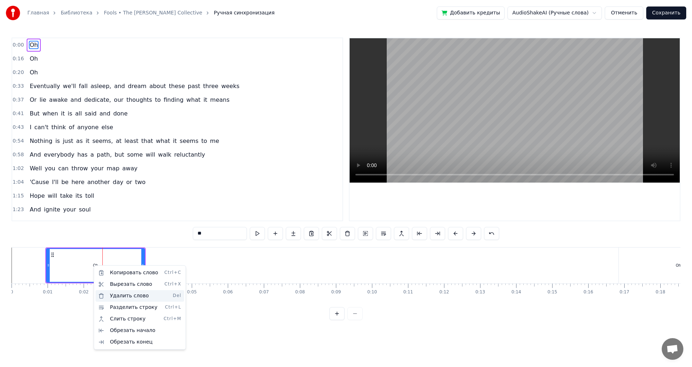
click at [134, 297] on div "Удалить слово Del" at bounding box center [140, 296] width 89 height 12
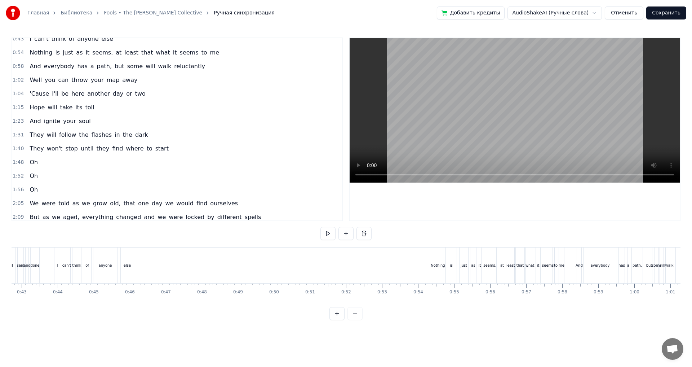
scroll to position [77, 0]
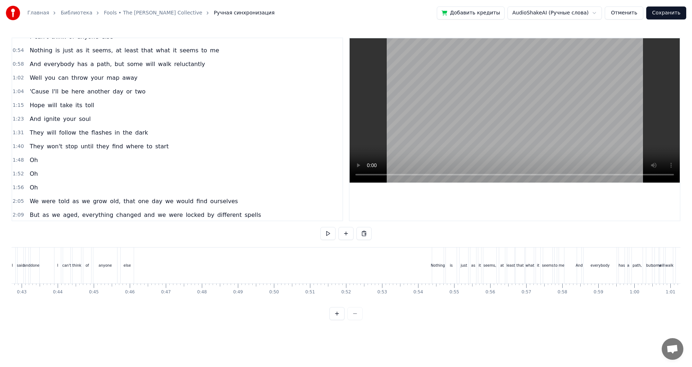
click at [151, 132] on div "1:31 They will follow the flashes in the dark" at bounding box center [177, 133] width 330 height 14
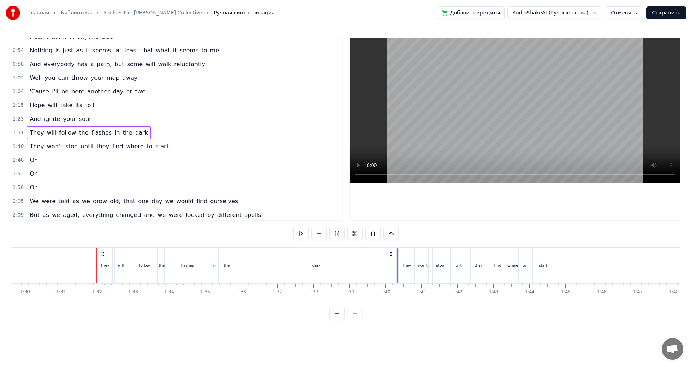
scroll to position [0, 3280]
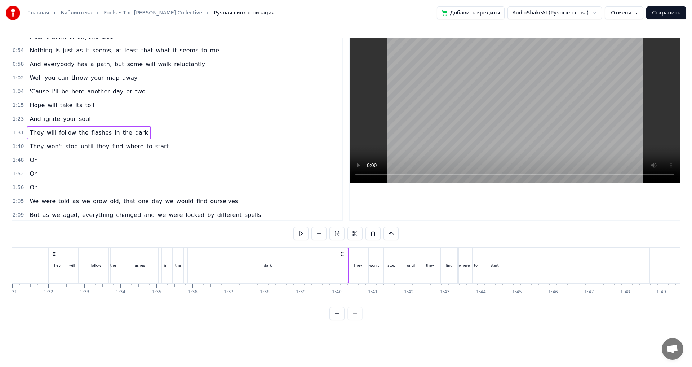
click at [225, 264] on div "dark" at bounding box center [268, 265] width 160 height 34
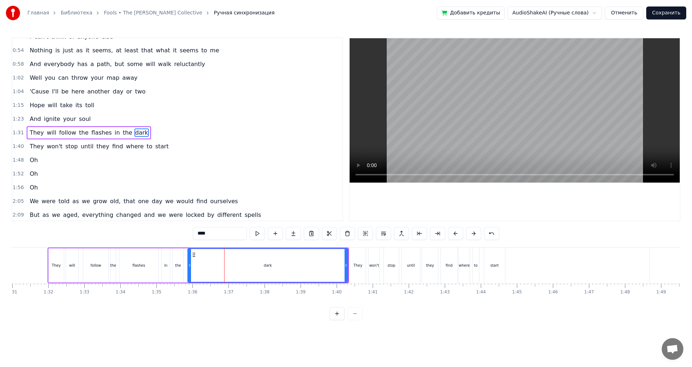
scroll to position [80, 0]
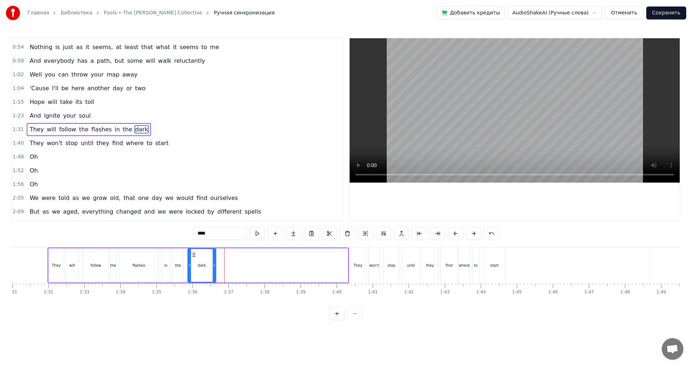
drag, startPoint x: 346, startPoint y: 266, endPoint x: 214, endPoint y: 270, distance: 132.0
click at [214, 270] on div at bounding box center [214, 265] width 3 height 33
click at [157, 130] on div "1:31 They will follow the flashes in the dark" at bounding box center [177, 130] width 330 height 14
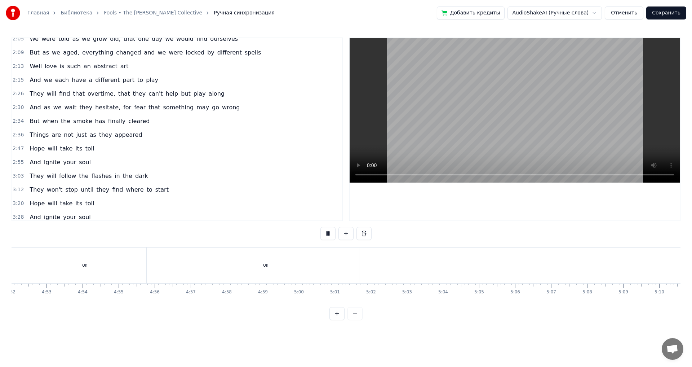
scroll to position [0, 10528]
click at [661, 15] on button "Сохранить" at bounding box center [666, 12] width 40 height 13
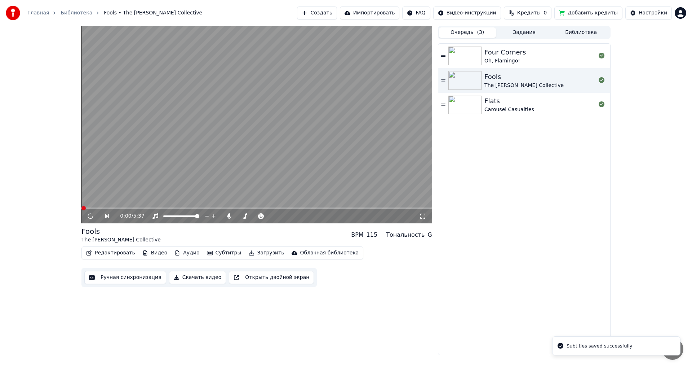
click at [525, 61] on div "Four Corners Oh, Flamingo!" at bounding box center [539, 55] width 111 height 17
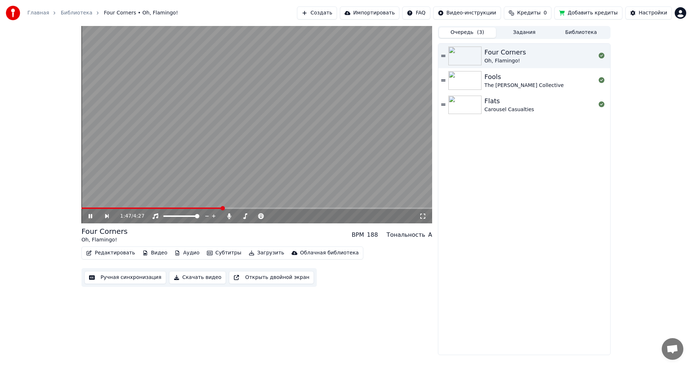
click at [344, 166] on video at bounding box center [256, 124] width 351 height 197
click at [253, 98] on video at bounding box center [256, 124] width 351 height 197
click at [247, 208] on span at bounding box center [256, 207] width 351 height 1
click at [262, 207] on span at bounding box center [256, 207] width 351 height 1
click at [276, 208] on span at bounding box center [256, 207] width 351 height 1
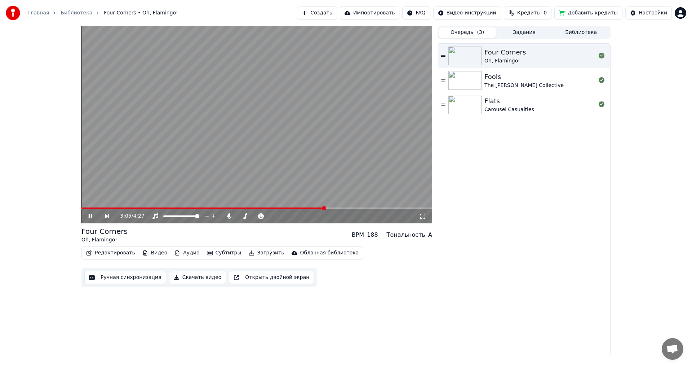
click at [344, 168] on video at bounding box center [256, 124] width 351 height 197
click at [120, 277] on button "Ручная синхронизация" at bounding box center [125, 277] width 82 height 13
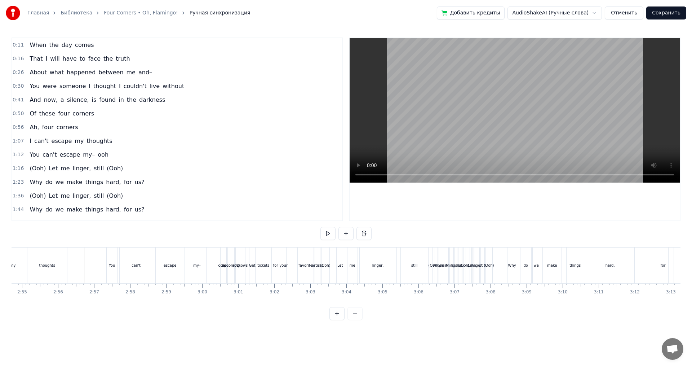
scroll to position [0, 6256]
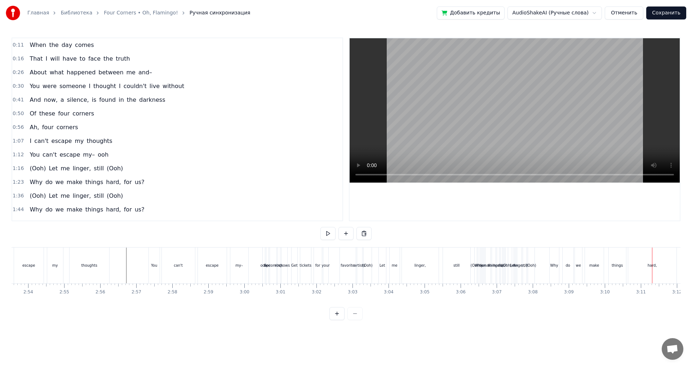
click at [254, 275] on div "You can't escape my– ooh" at bounding box center [208, 265] width 118 height 36
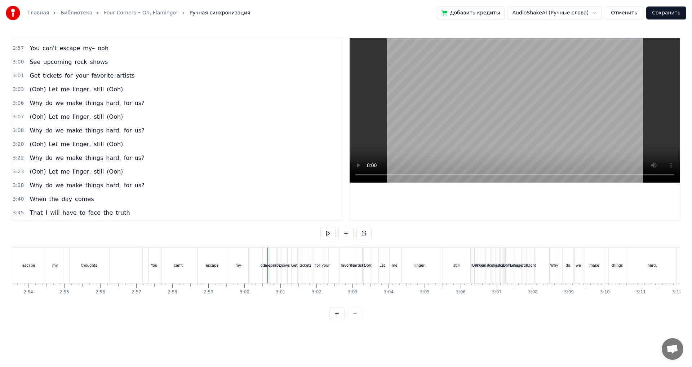
scroll to position [229, 0]
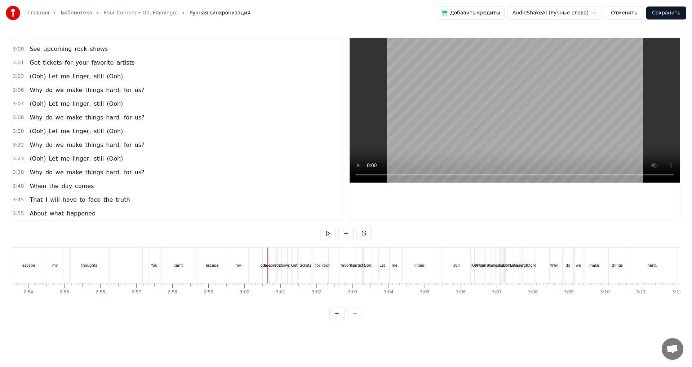
click at [272, 277] on div "upcoming" at bounding box center [273, 265] width 6 height 36
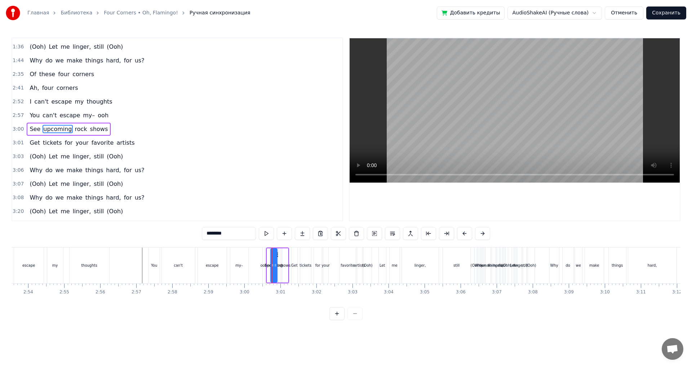
scroll to position [149, 0]
click at [115, 128] on div "3:00 See upcoming rock shows" at bounding box center [177, 130] width 330 height 14
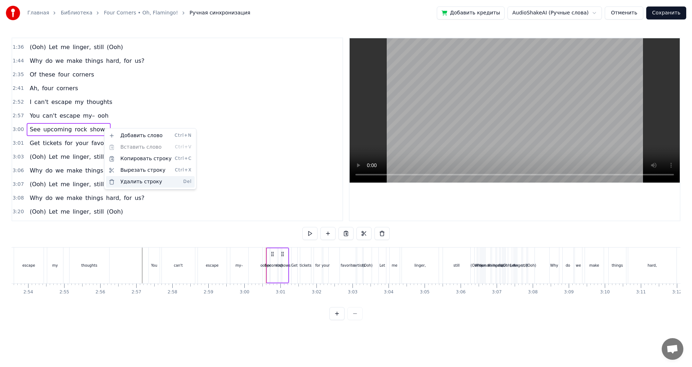
click at [157, 183] on div "Удалить строку Del" at bounding box center [150, 182] width 89 height 12
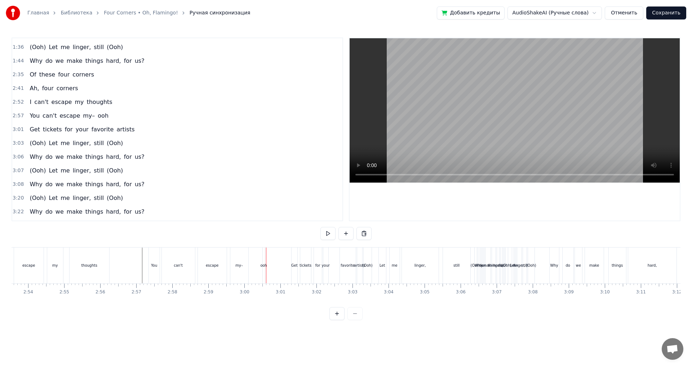
click at [130, 130] on div "3:01 Get tickets for your favorite artists" at bounding box center [177, 130] width 330 height 14
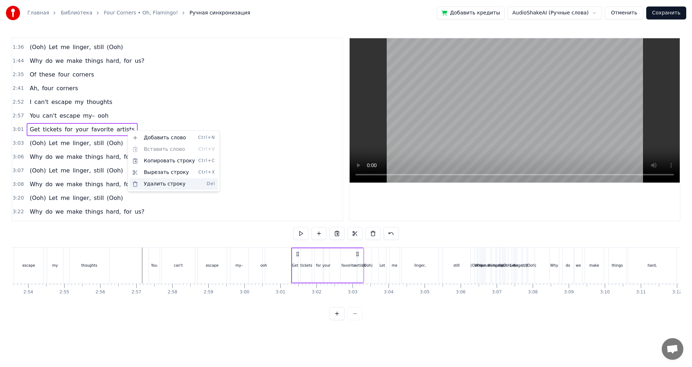
click at [160, 184] on div "Удалить строку Del" at bounding box center [173, 184] width 89 height 12
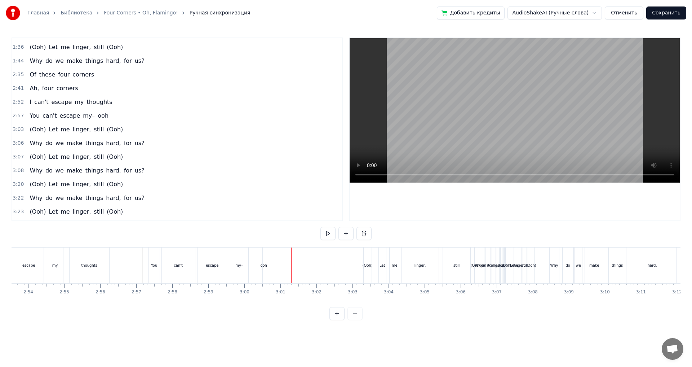
click at [264, 268] on div "ooh" at bounding box center [264, 265] width 2 height 36
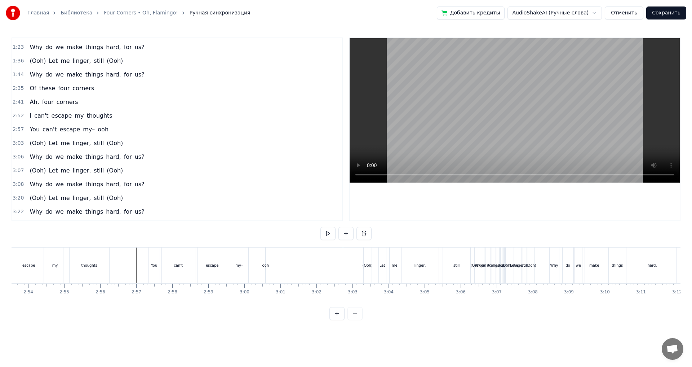
click at [265, 266] on div "ooh" at bounding box center [265, 264] width 7 height 5
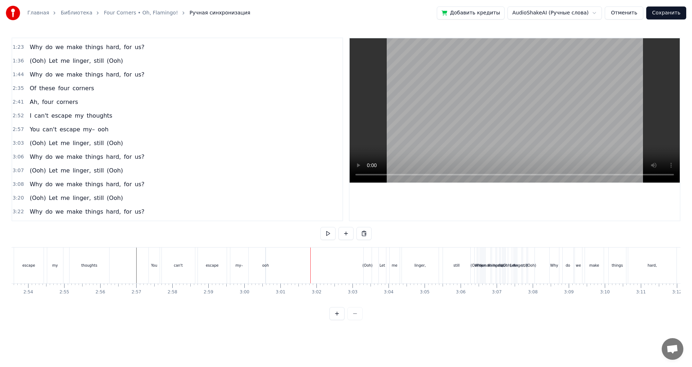
click at [265, 266] on div "ooh" at bounding box center [265, 264] width 7 height 5
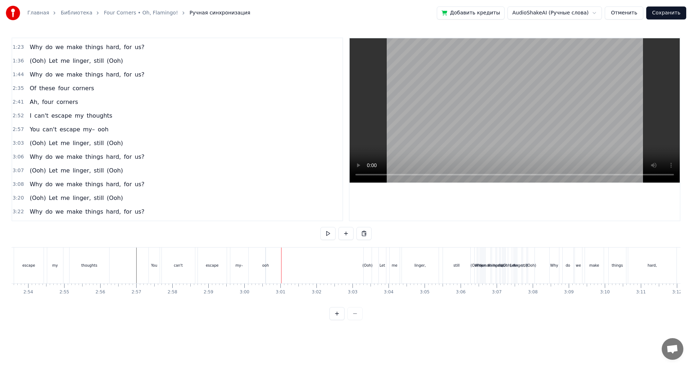
click at [266, 266] on div "ooh" at bounding box center [265, 264] width 7 height 5
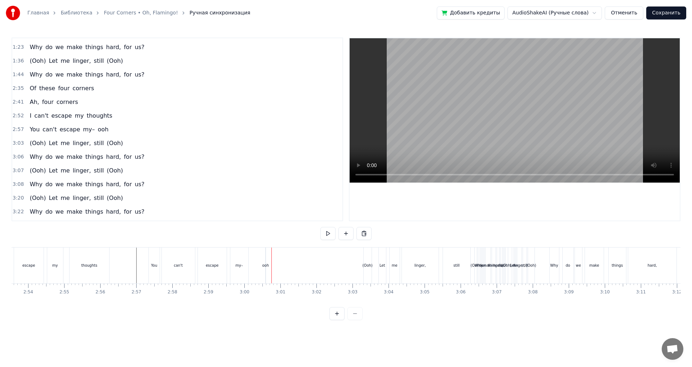
click at [267, 265] on div "ooh" at bounding box center [265, 264] width 7 height 5
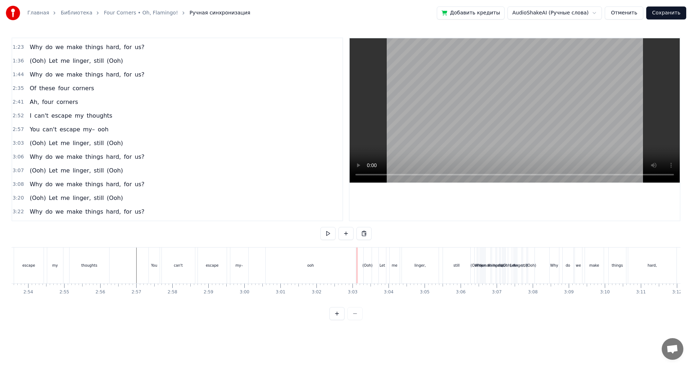
click at [274, 253] on div "ooh" at bounding box center [311, 265] width 90 height 36
click at [368, 272] on div "(Ooh)" at bounding box center [368, 265] width 8 height 36
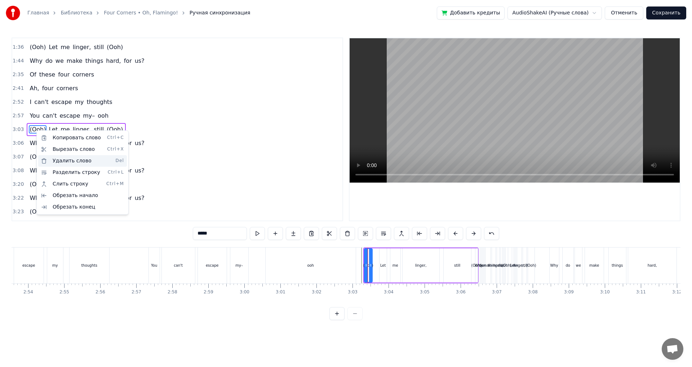
click at [91, 160] on div "Удалить слово Del" at bounding box center [82, 161] width 89 height 12
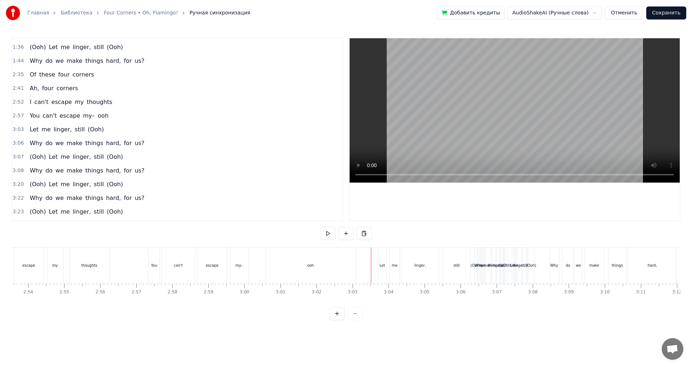
click at [452, 267] on div "still" at bounding box center [456, 265] width 27 height 36
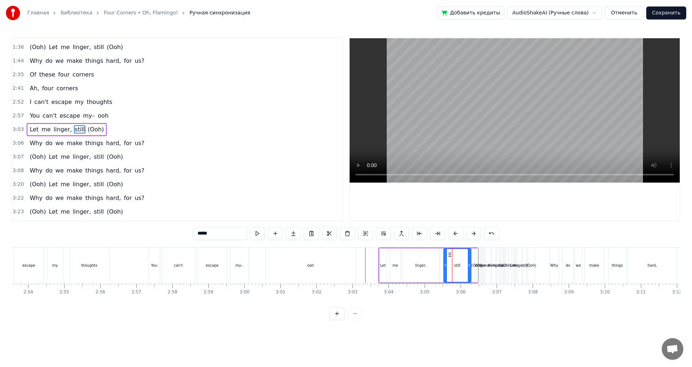
click at [137, 144] on div "3:06 Why do we make things hard, for us?" at bounding box center [177, 143] width 330 height 14
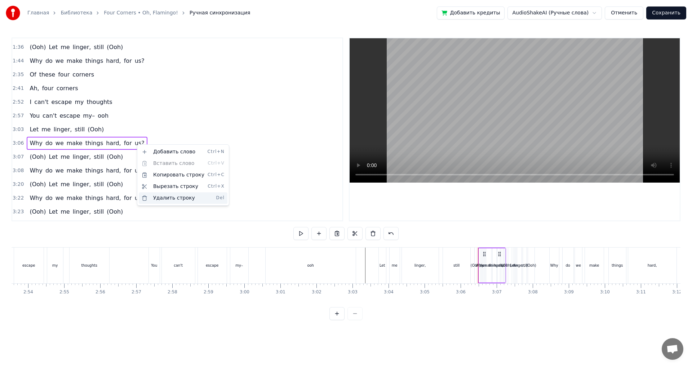
click at [173, 200] on div "Удалить строку Del" at bounding box center [183, 198] width 89 height 12
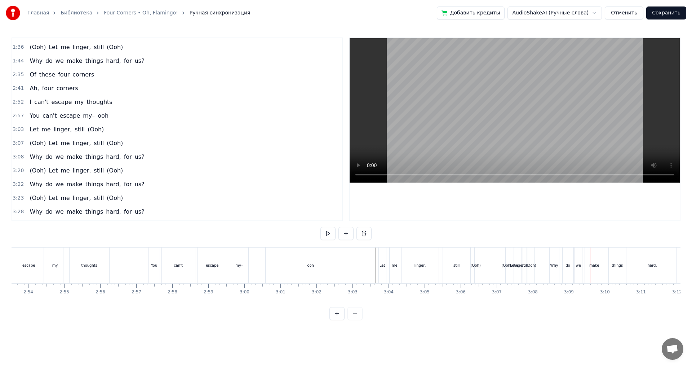
click at [533, 272] on div "(Ooh)" at bounding box center [531, 265] width 6 height 36
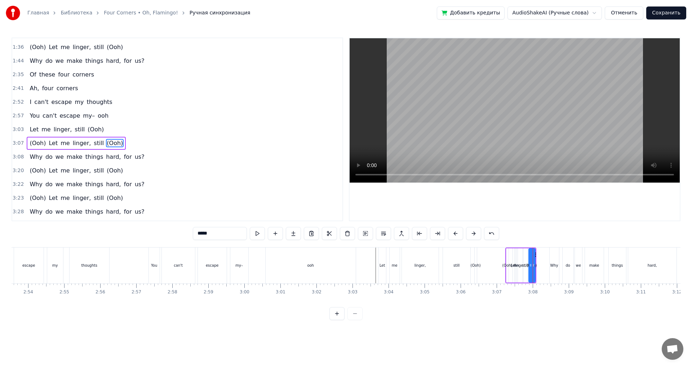
scroll to position [162, 0]
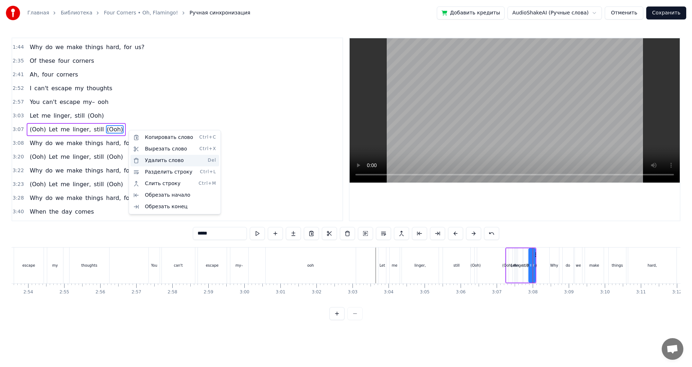
click at [173, 160] on div "Удалить слово Del" at bounding box center [174, 161] width 89 height 12
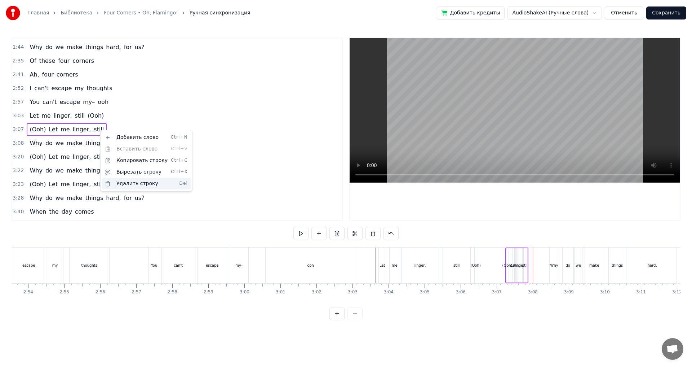
click at [136, 181] on div "Удалить строку Del" at bounding box center [146, 184] width 89 height 12
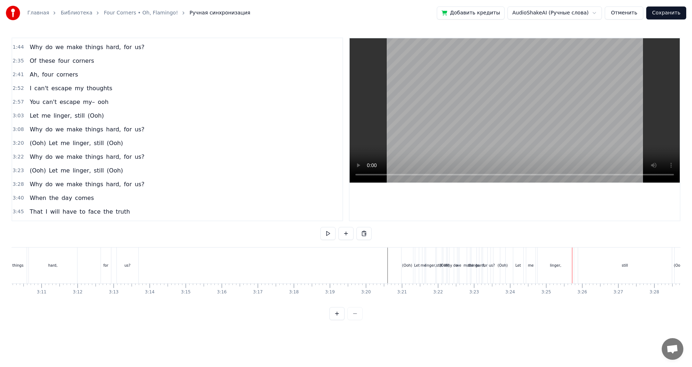
click at [510, 273] on div "(Ooh) Let me linger, still (Ooh)" at bounding box center [592, 265] width 185 height 36
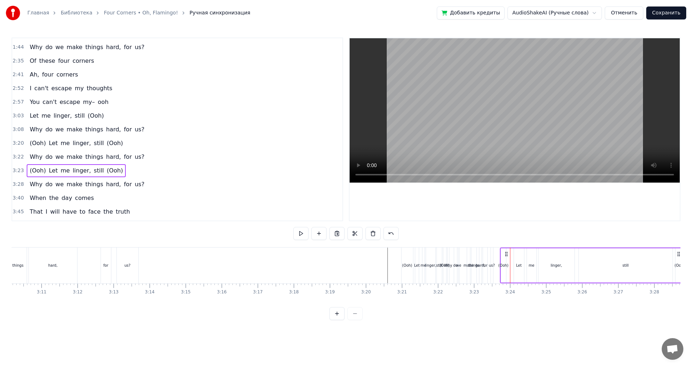
click at [137, 151] on div "3:22 Why do we make things hard, for us?" at bounding box center [177, 157] width 330 height 14
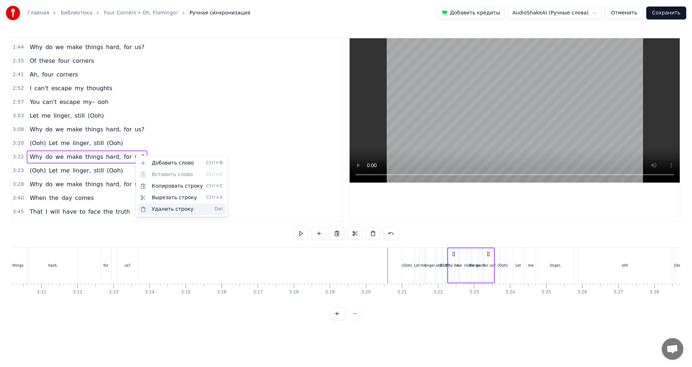
click at [179, 211] on div "Удалить строку Del" at bounding box center [181, 209] width 89 height 12
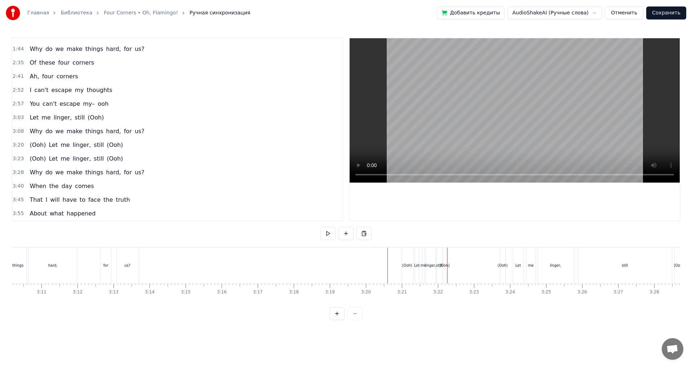
click at [123, 146] on div "3:20 (Ooh) Let me linger, still (Ooh)" at bounding box center [177, 145] width 330 height 14
click at [93, 147] on span "still" at bounding box center [99, 145] width 12 height 8
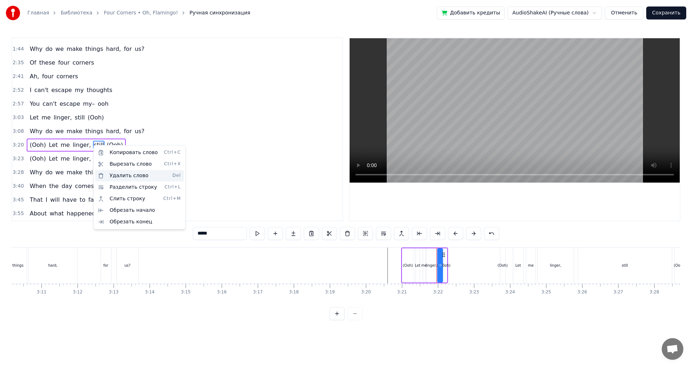
click at [129, 172] on div "Удалить слово Del" at bounding box center [139, 176] width 89 height 12
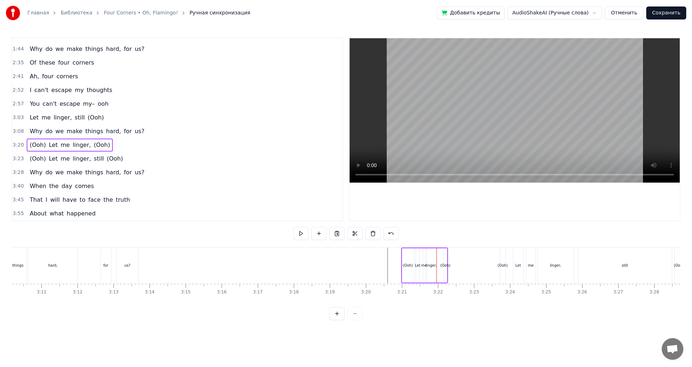
click at [72, 147] on span "linger," at bounding box center [82, 145] width 20 height 8
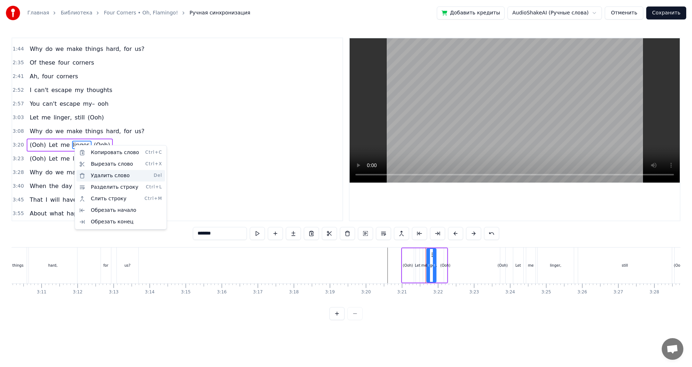
click at [99, 174] on div "Удалить слово Del" at bounding box center [120, 176] width 89 height 12
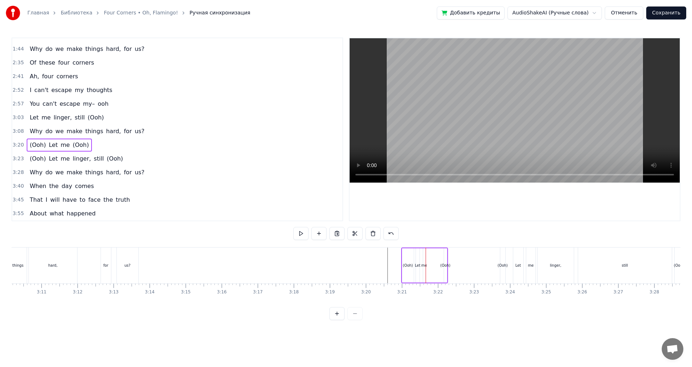
click at [62, 146] on span "me" at bounding box center [65, 145] width 10 height 8
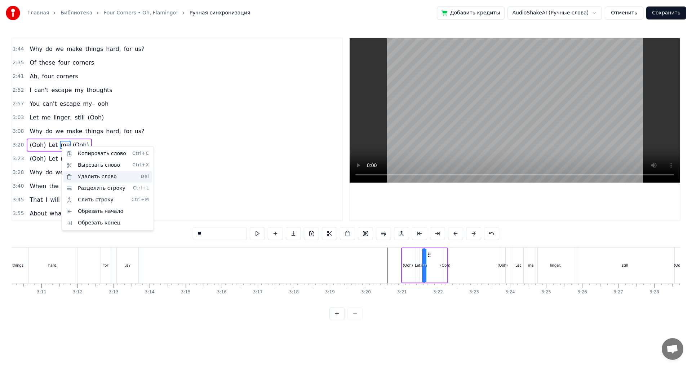
click at [84, 178] on div "Удалить слово Del" at bounding box center [107, 177] width 89 height 12
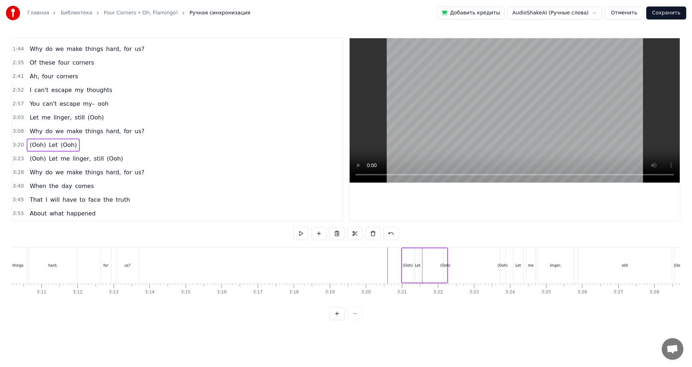
click at [49, 147] on span "Let" at bounding box center [53, 145] width 10 height 8
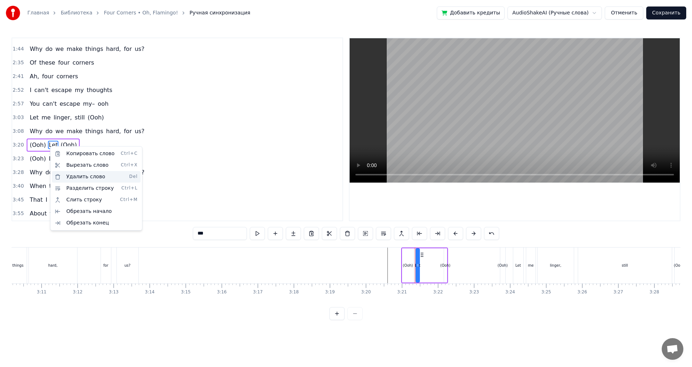
click at [76, 175] on div "Удалить слово Del" at bounding box center [96, 177] width 89 height 12
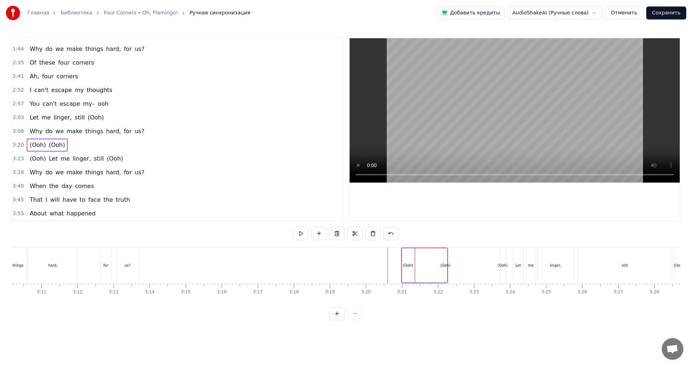
click at [50, 144] on span "(Ooh)" at bounding box center [57, 145] width 18 height 8
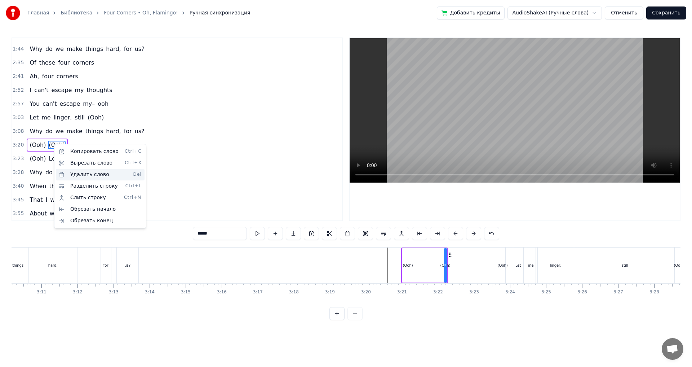
click at [74, 175] on div "Удалить слово Del" at bounding box center [100, 175] width 89 height 12
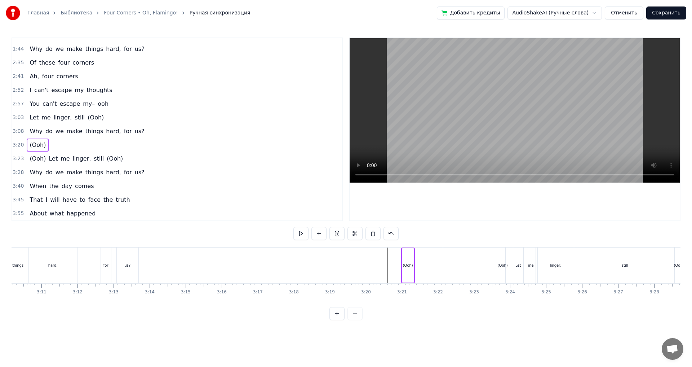
click at [412, 269] on div "(Ooh)" at bounding box center [408, 265] width 12 height 34
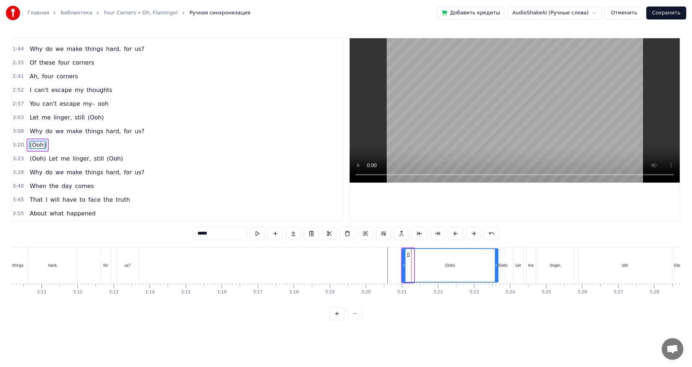
drag, startPoint x: 413, startPoint y: 267, endPoint x: 497, endPoint y: 278, distance: 85.0
click at [497, 278] on div at bounding box center [496, 265] width 3 height 33
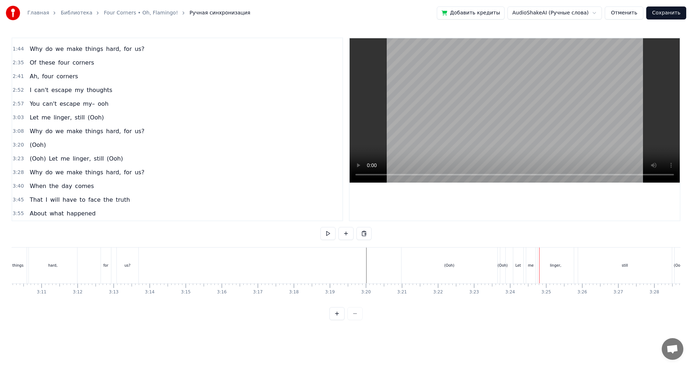
click at [505, 273] on div "(Ooh)" at bounding box center [502, 265] width 5 height 36
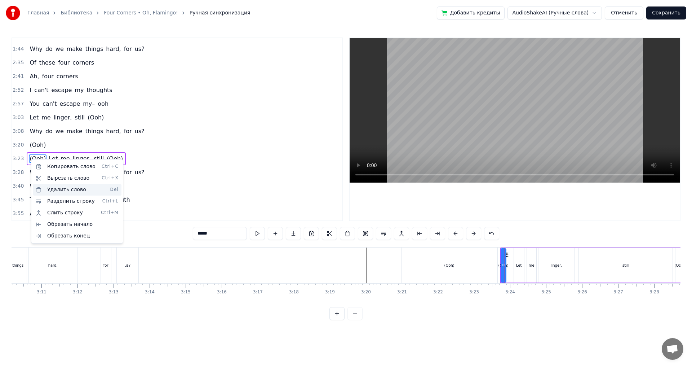
click at [72, 190] on div "Удалить слово Del" at bounding box center [77, 190] width 89 height 12
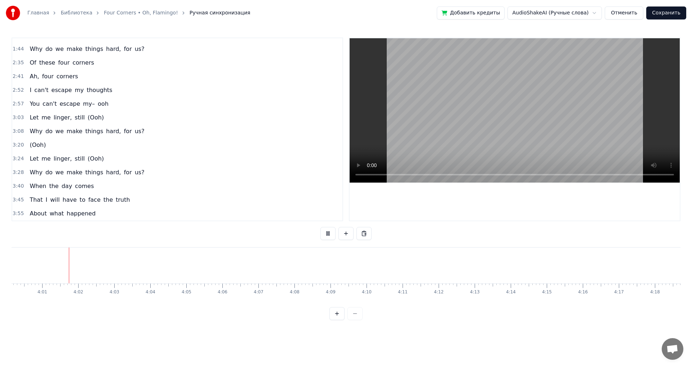
scroll to position [0, 8658]
click at [666, 13] on button "Сохранить" at bounding box center [666, 12] width 40 height 13
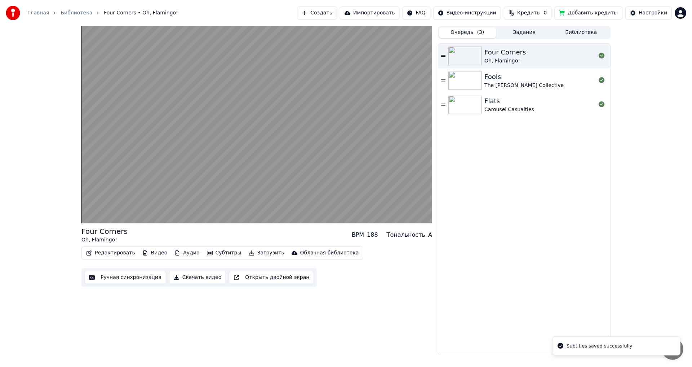
click at [507, 107] on div "Carousel Casualties" at bounding box center [509, 109] width 50 height 7
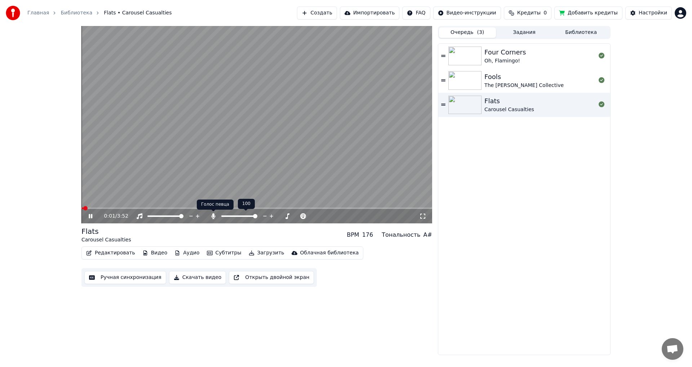
click at [212, 218] on icon at bounding box center [213, 216] width 7 height 6
click at [525, 79] on div "Fools" at bounding box center [523, 77] width 79 height 10
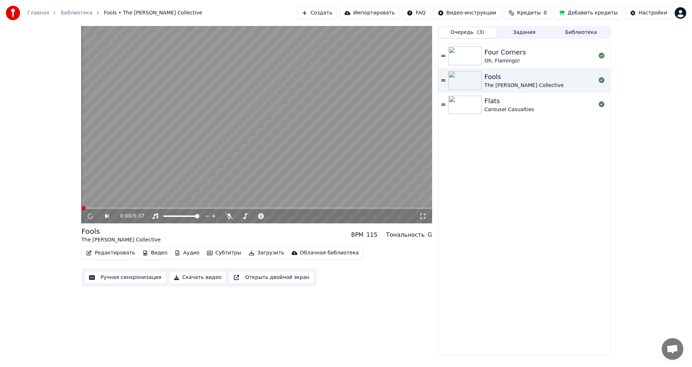
click at [518, 63] on div "Oh, Flamingo!" at bounding box center [504, 60] width 41 height 7
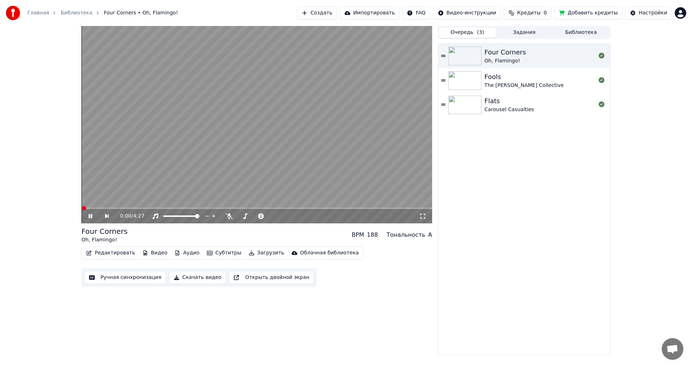
click at [247, 165] on video at bounding box center [256, 124] width 351 height 197
click at [254, 255] on button "Загрузить" at bounding box center [266, 253] width 41 height 10
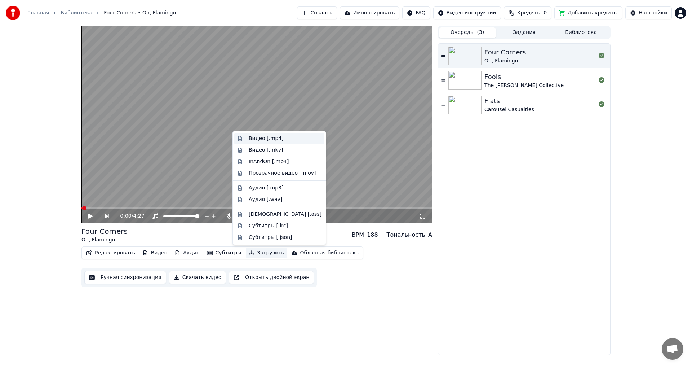
click at [261, 137] on div "Видео [.mp4]" at bounding box center [266, 138] width 35 height 7
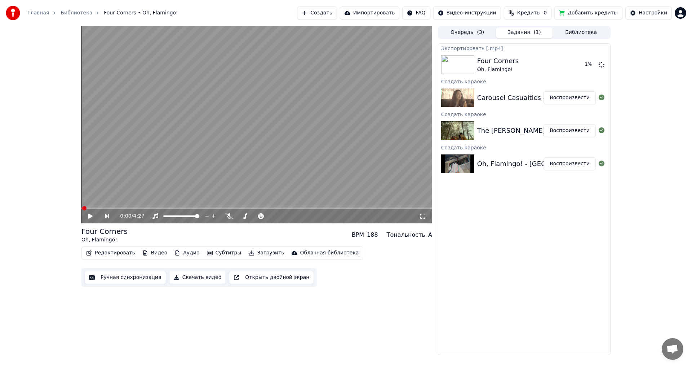
click at [504, 102] on div "Carousel Casualties - Flats" at bounding box center [520, 98] width 86 height 10
click at [507, 98] on div "Carousel Casualties - Flats" at bounding box center [520, 98] width 86 height 10
click at [468, 30] on button "Очередь ( 3 )" at bounding box center [467, 32] width 57 height 10
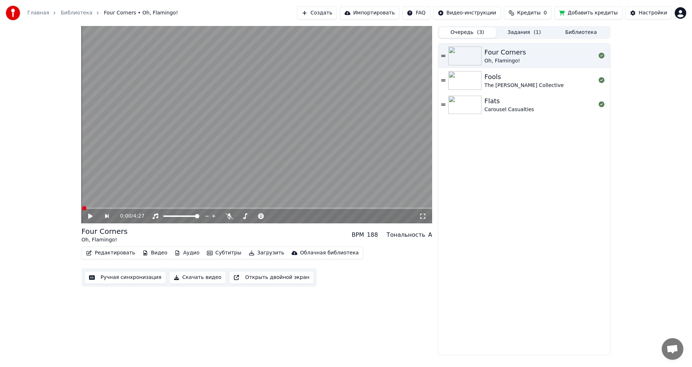
click at [516, 80] on div "Fools" at bounding box center [523, 77] width 79 height 10
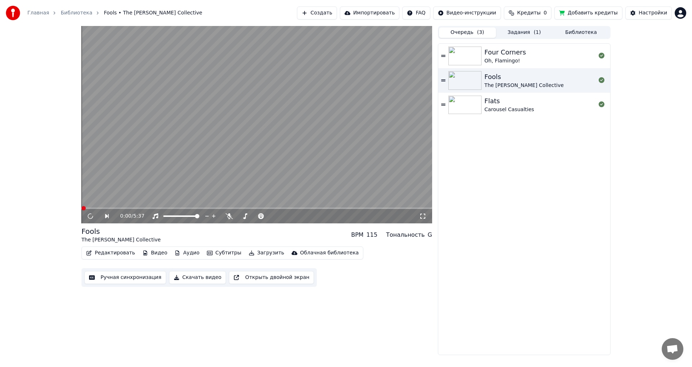
click at [255, 254] on button "Загрузить" at bounding box center [266, 253] width 41 height 10
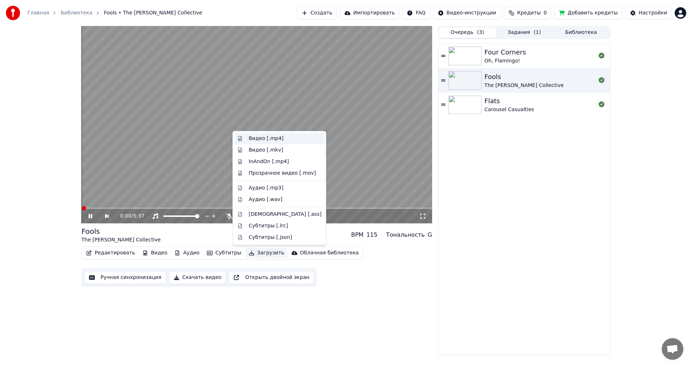
click at [265, 138] on div "Видео [.mp4]" at bounding box center [266, 138] width 35 height 7
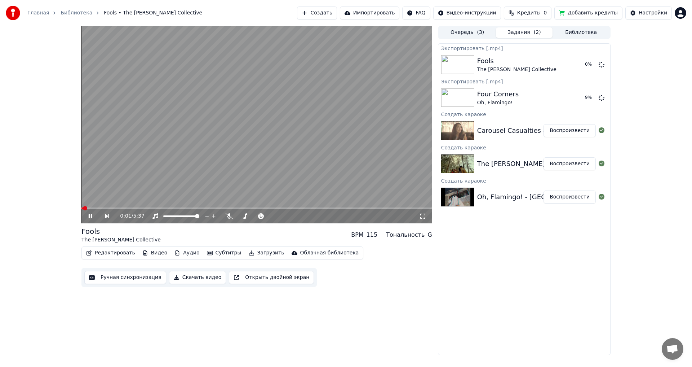
click at [469, 31] on button "Очередь ( 3 )" at bounding box center [467, 32] width 57 height 10
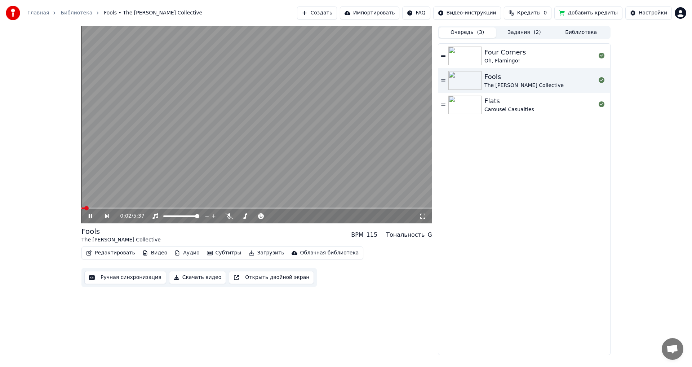
click at [515, 104] on div "Flats" at bounding box center [509, 101] width 50 height 10
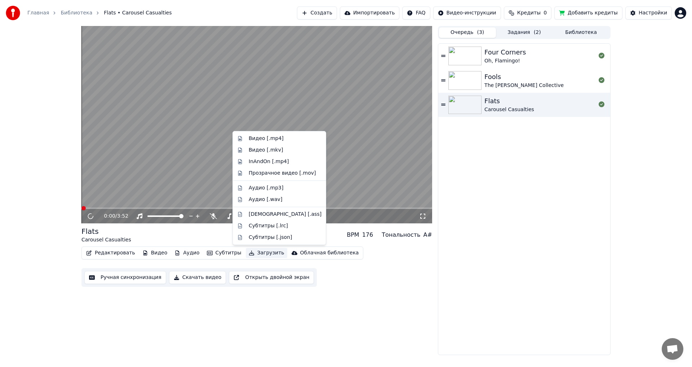
click at [254, 255] on button "Загрузить" at bounding box center [266, 253] width 41 height 10
click at [255, 136] on div "Видео [.mp4]" at bounding box center [266, 138] width 35 height 7
